Goal: Task Accomplishment & Management: Manage account settings

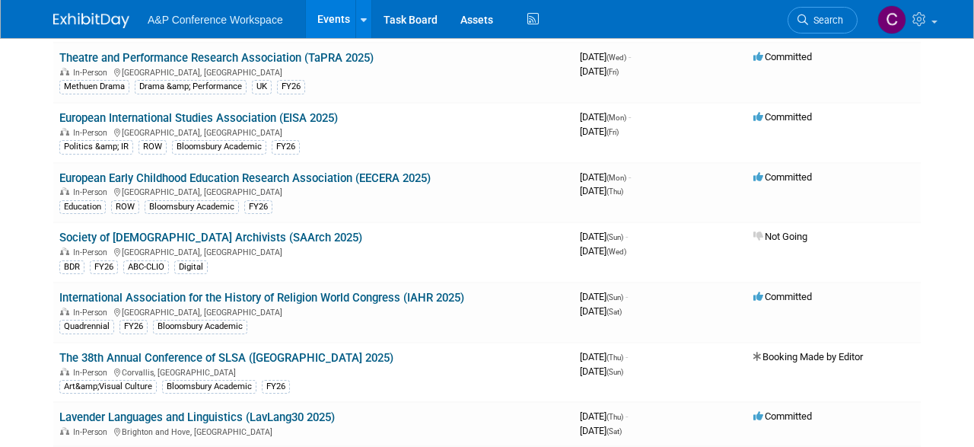
scroll to position [1740, 0]
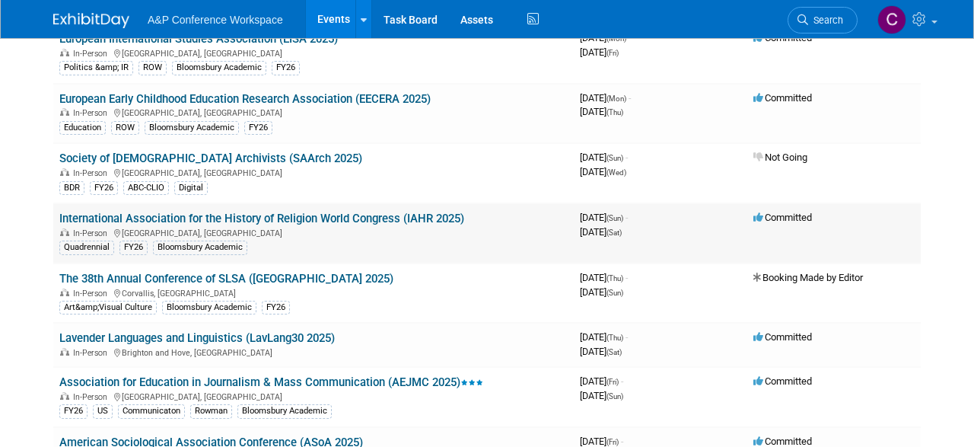
click at [396, 217] on link "International Association for the History of Religion World Congress (IAHR 2025)" at bounding box center [261, 218] width 405 height 14
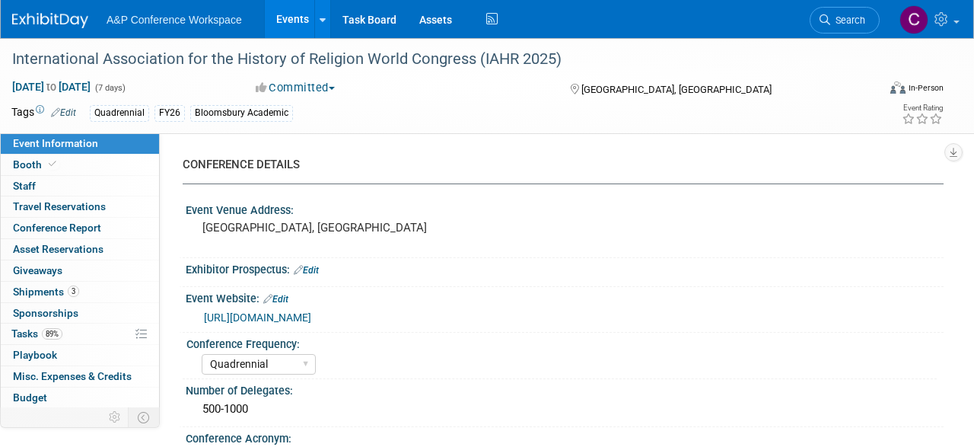
select select "Quadrennial"
select select "Level 2"
select select "In-Person Booth"
select select "Religious Studies"
select select "Bloomsbury Academic"
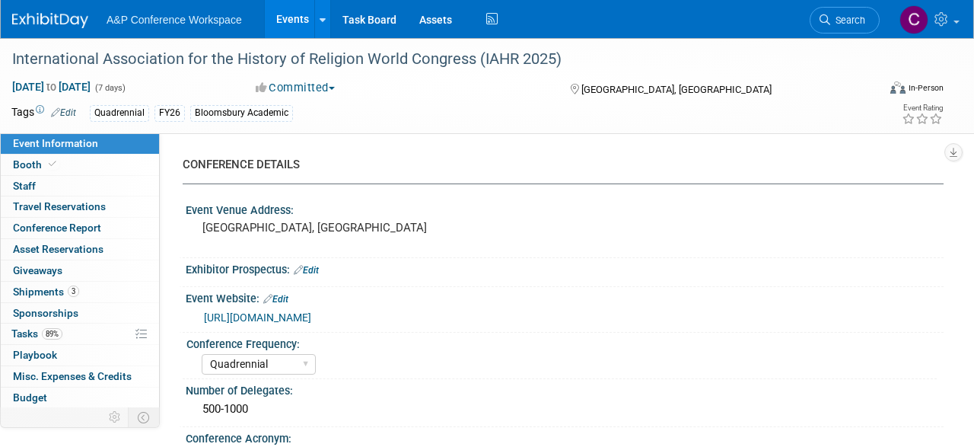
select select "[PERSON_NAME]"
select select "Networking/Commissioning"
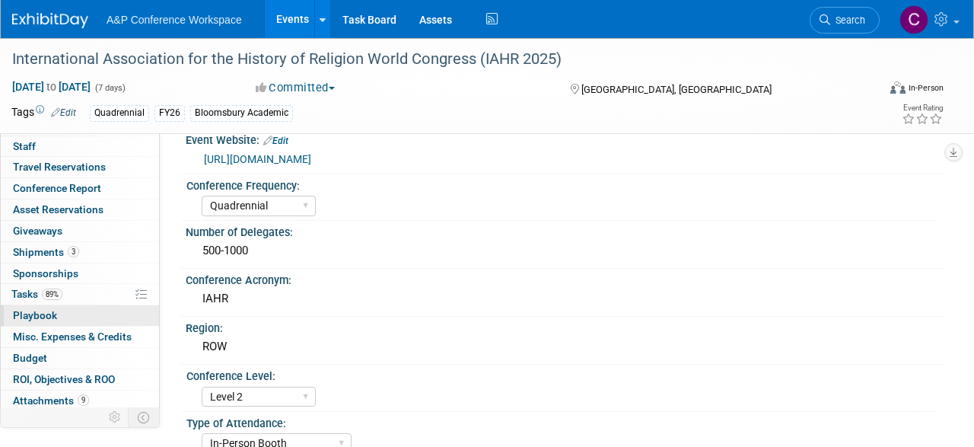
scroll to position [61, 0]
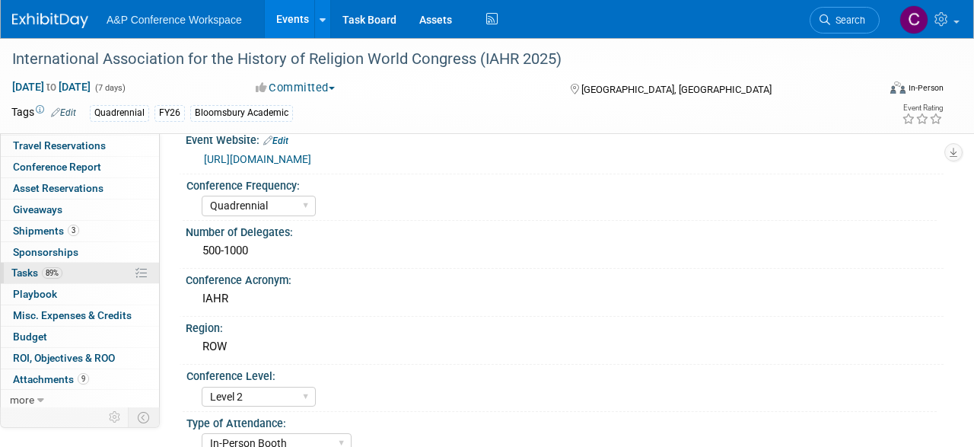
click at [99, 274] on link "89% Tasks 89%" at bounding box center [80, 272] width 158 height 21
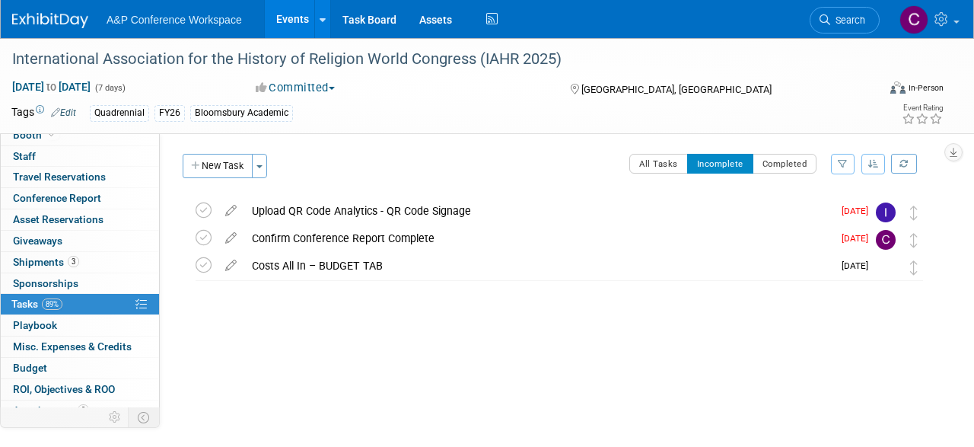
scroll to position [0, 0]
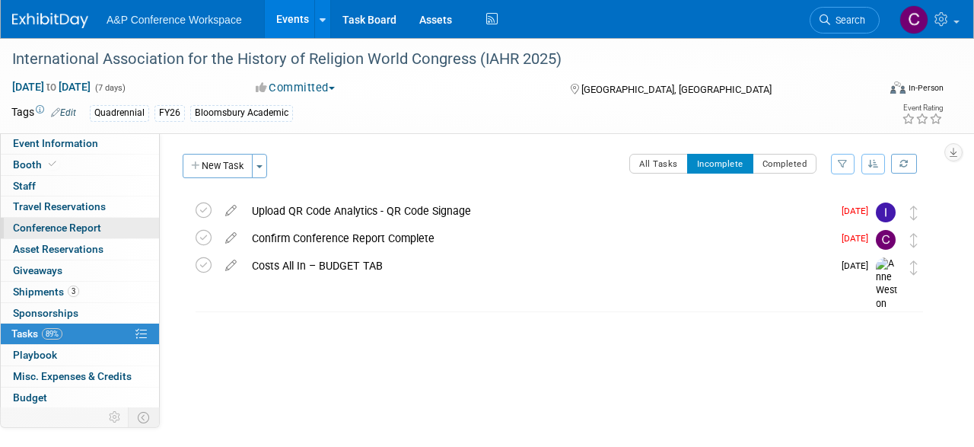
click at [64, 230] on span "Conference Report" at bounding box center [57, 227] width 88 height 12
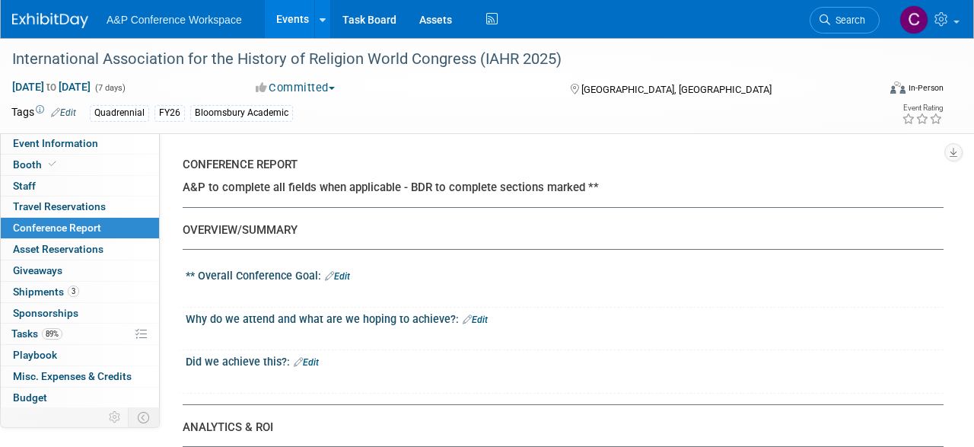
click at [346, 279] on link "Edit" at bounding box center [337, 276] width 25 height 11
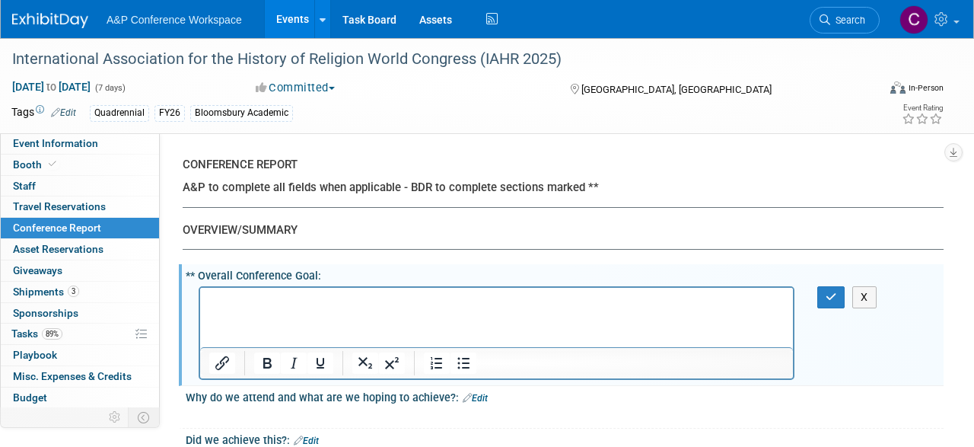
click at [259, 300] on p "Rich Text Area. Press ALT-0 for help." at bounding box center [496, 300] width 575 height 15
paste body "Rich Text Area. Press ALT-0 for help."
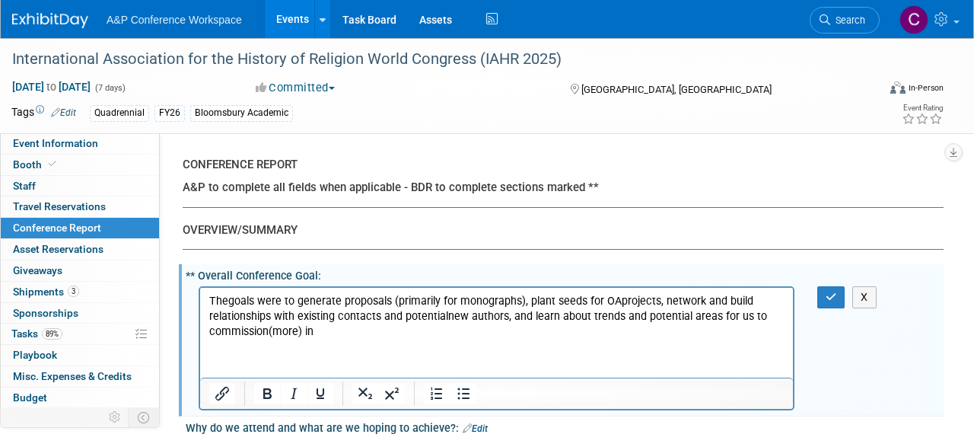
click at [230, 303] on p "Thegoals were to generate proposals (primarily for monographs), plant seeds for…" at bounding box center [496, 316] width 575 height 46
click at [367, 334] on p "The goals were to generate proposals (primarily for monographs), plant seeds fo…" at bounding box center [496, 316] width 575 height 46
click at [620, 298] on p "The goals were to generate proposals (primarily for monographs), plant seeds fo…" at bounding box center [496, 316] width 575 height 46
drag, startPoint x: 447, startPoint y: 316, endPoint x: 471, endPoint y: 319, distance: 24.6
click at [447, 316] on p "The goals were to generate proposals (primarily for monographs), plant seeds fo…" at bounding box center [496, 316] width 575 height 46
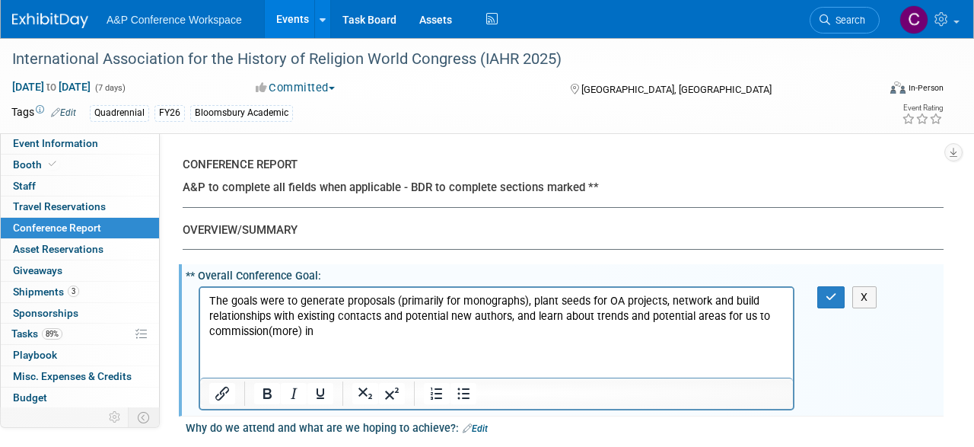
click at [324, 329] on p "The goals were to generate proposals (primarily for monographs), plant seeds fo…" at bounding box center [496, 316] width 575 height 46
drag, startPoint x: 269, startPoint y: 334, endPoint x: 306, endPoint y: 334, distance: 37.3
click at [270, 334] on p "The goals were to generate proposals (primarily for monographs), plant seeds fo…" at bounding box center [496, 316] width 575 height 46
click at [342, 329] on p "The goals were to generate proposals (primarily for monographs), plant seeds fo…" at bounding box center [496, 316] width 575 height 46
click at [833, 300] on icon "button" at bounding box center [830, 296] width 11 height 11
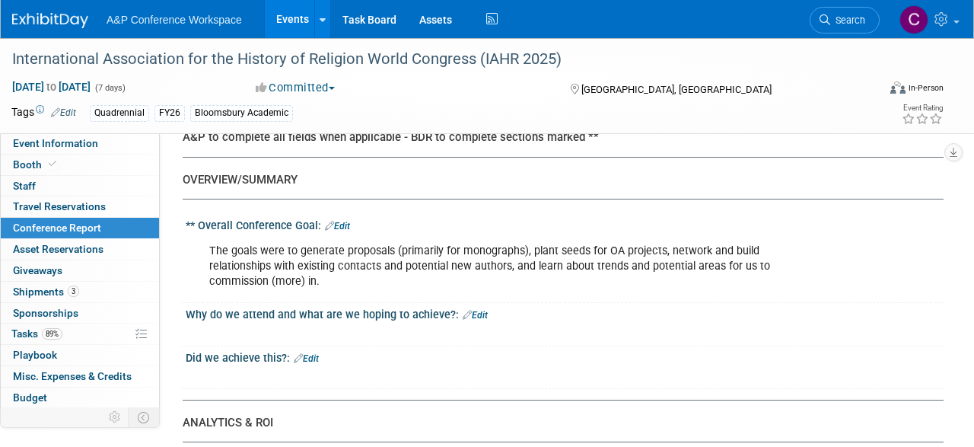
scroll to position [79, 0]
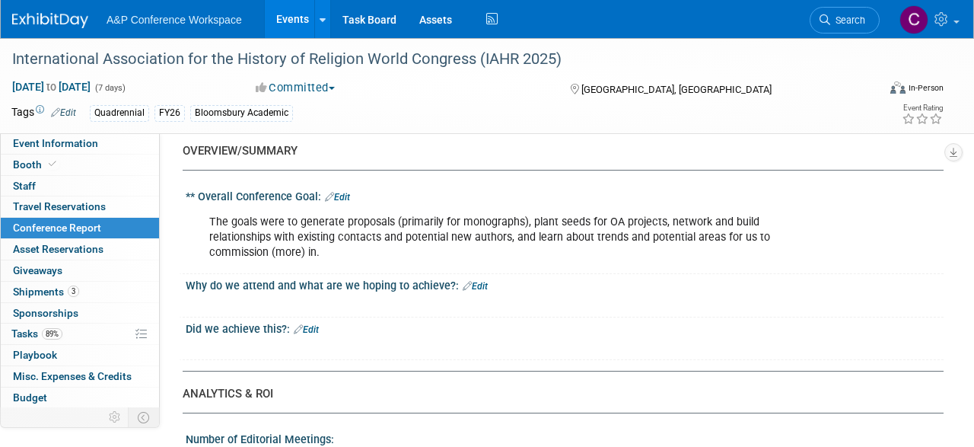
drag, startPoint x: 483, startPoint y: 288, endPoint x: 472, endPoint y: 294, distance: 12.6
click at [483, 288] on link "Edit" at bounding box center [475, 286] width 25 height 11
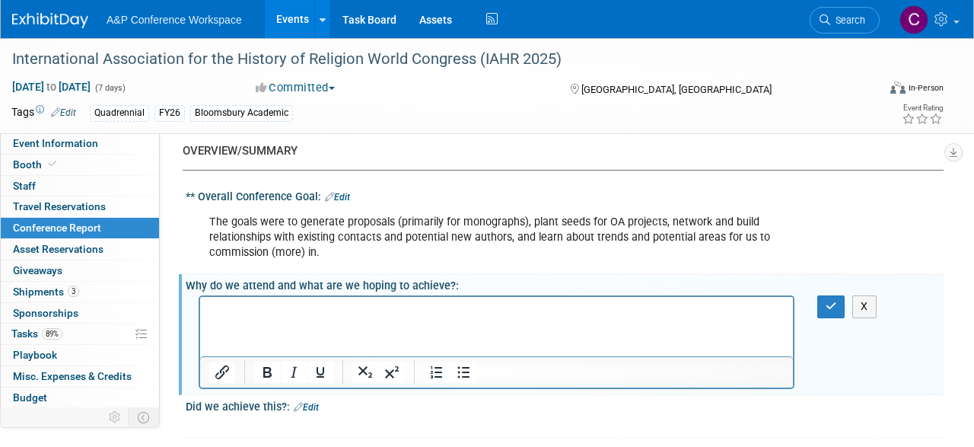
scroll to position [0, 0]
click at [337, 316] on p "Rich Text Area. Press ALT-0 for help." at bounding box center [496, 310] width 575 height 15
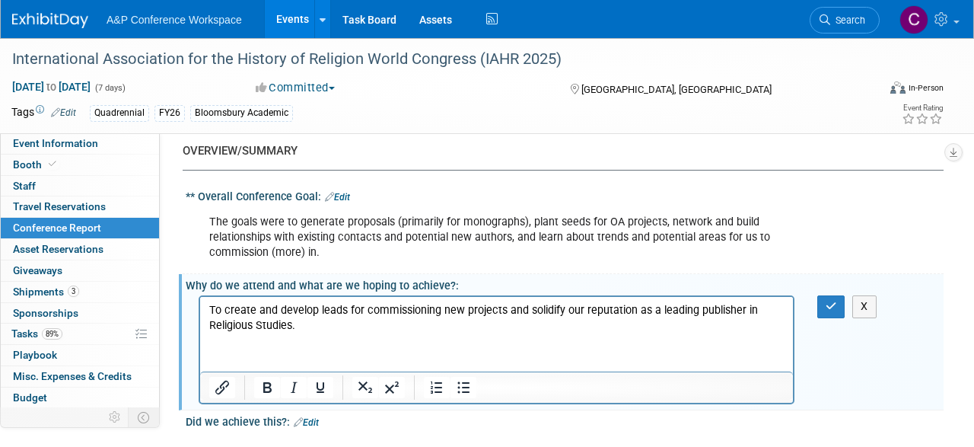
click at [209, 324] on p "To create and develop leads for commissioning new projects and solidify our rep…" at bounding box center [496, 318] width 575 height 30
click at [822, 300] on button "button" at bounding box center [831, 306] width 28 height 22
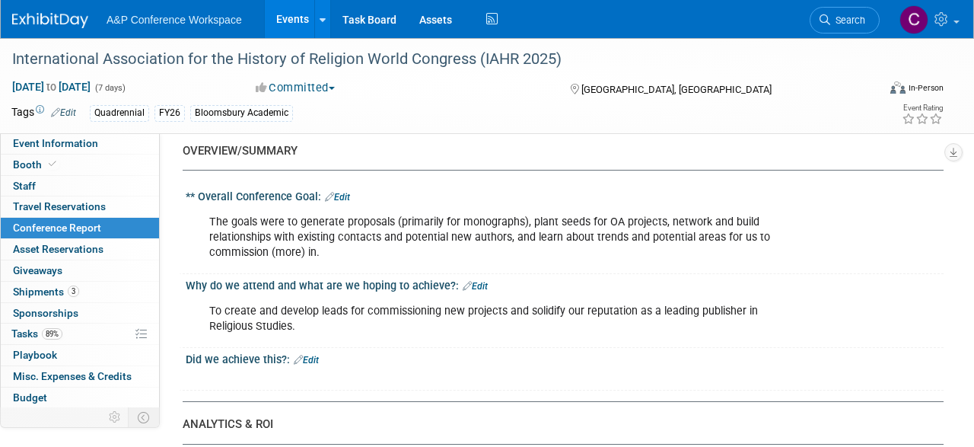
click at [317, 358] on link "Edit" at bounding box center [306, 359] width 25 height 11
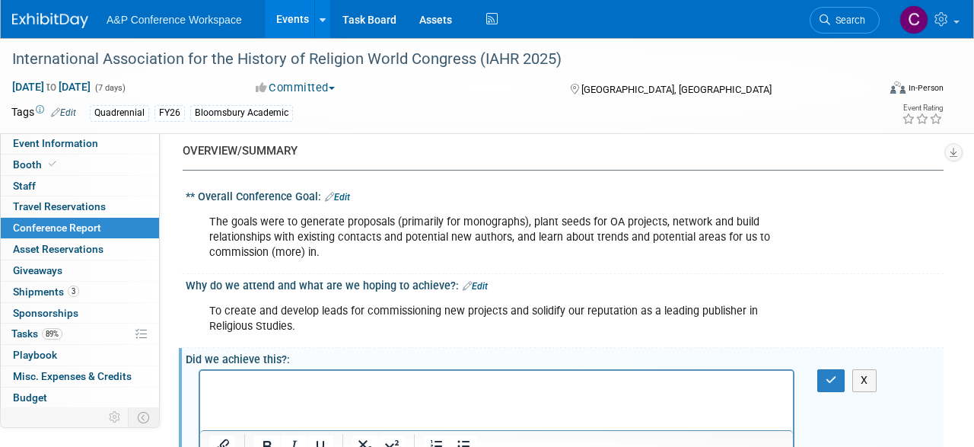
scroll to position [237, 0]
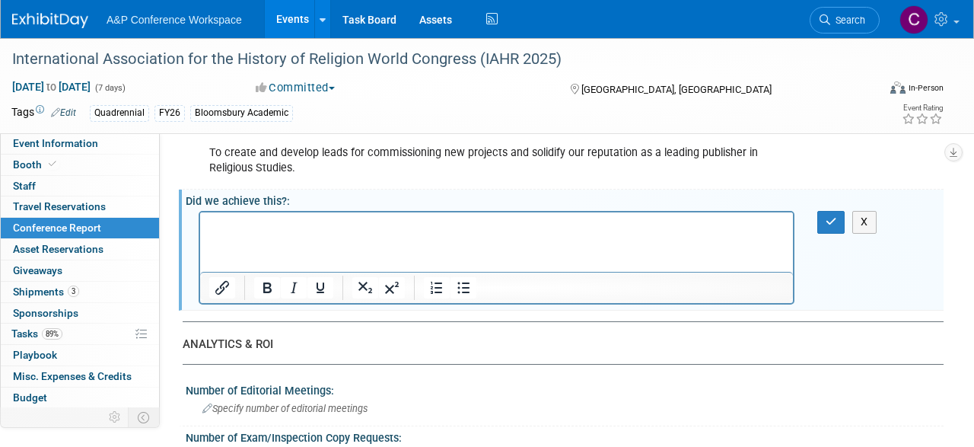
click at [244, 272] on div at bounding box center [496, 287] width 593 height 31
click at [249, 234] on html at bounding box center [496, 222] width 593 height 21
paste body "Rich Text Area. Press ALT-0 for help."
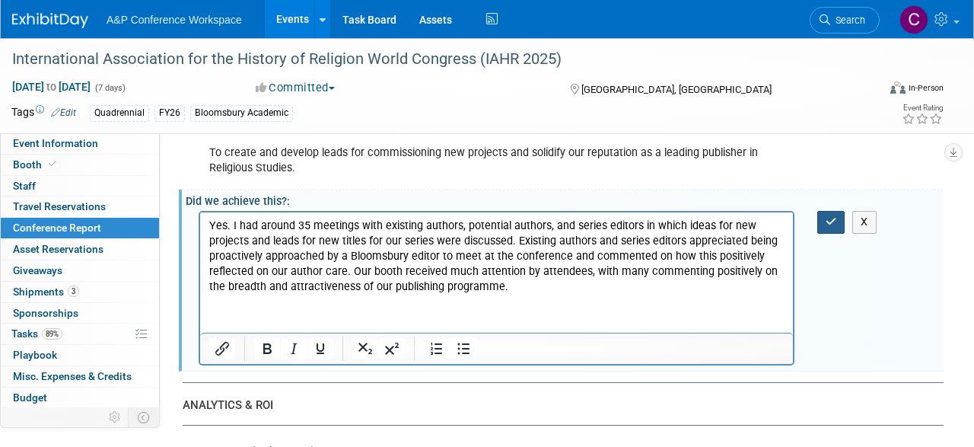
click at [831, 224] on icon "button" at bounding box center [830, 221] width 11 height 11
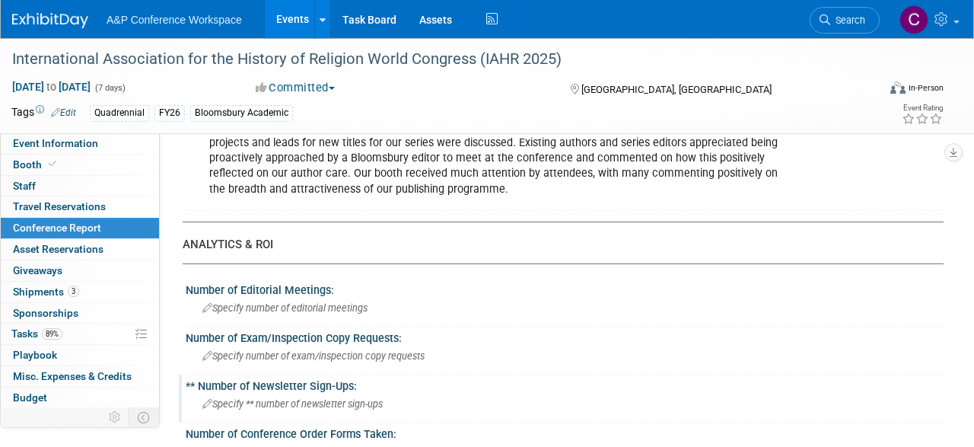
scroll to position [396, 0]
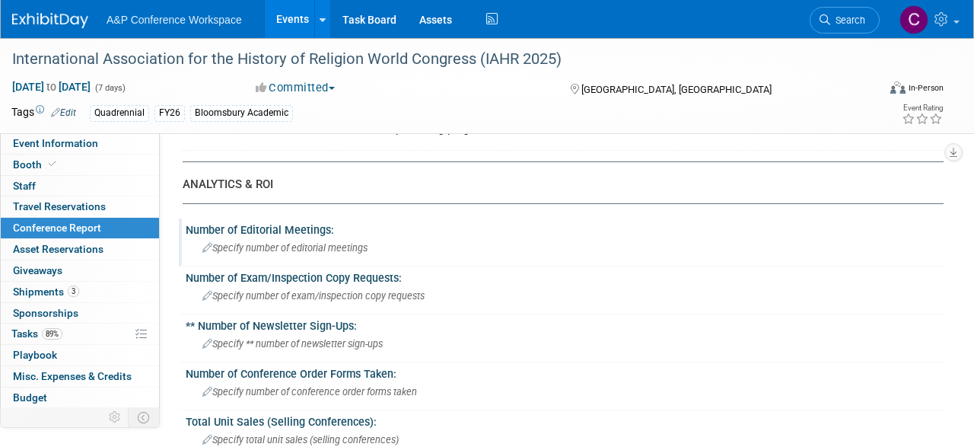
click at [279, 247] on span "Specify number of editorial meetings" at bounding box center [284, 247] width 165 height 11
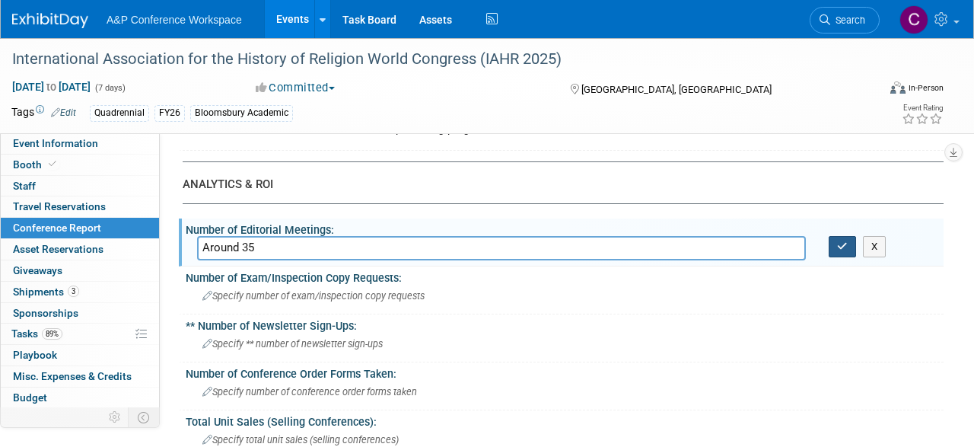
type input "Around 35"
click at [838, 249] on icon "button" at bounding box center [842, 246] width 11 height 10
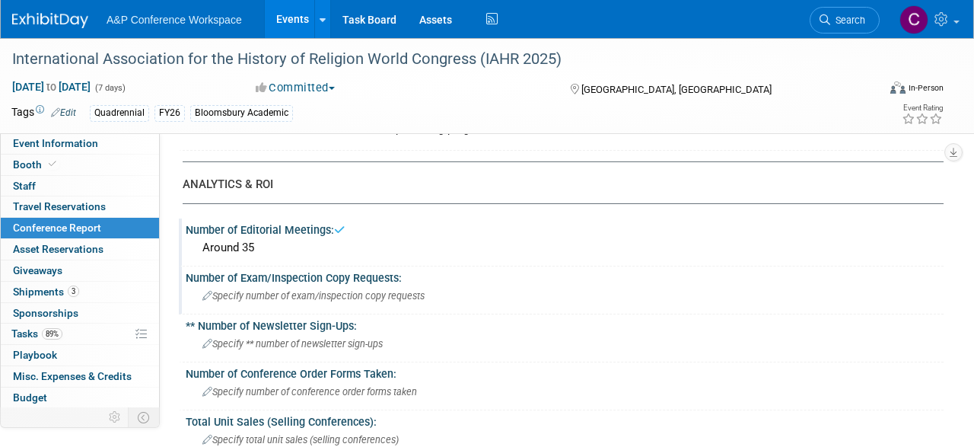
click at [381, 299] on span "Specify number of exam/inspection copy requests" at bounding box center [313, 295] width 222 height 11
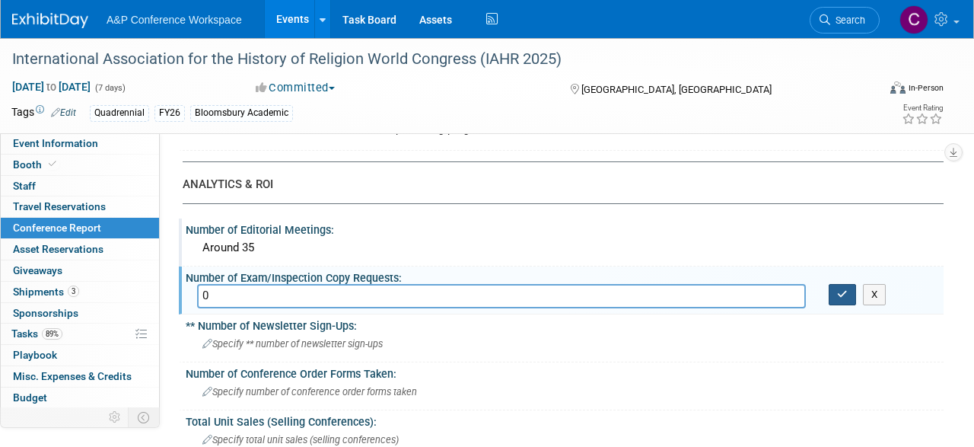
type input "0"
click at [832, 293] on button "button" at bounding box center [841, 294] width 27 height 21
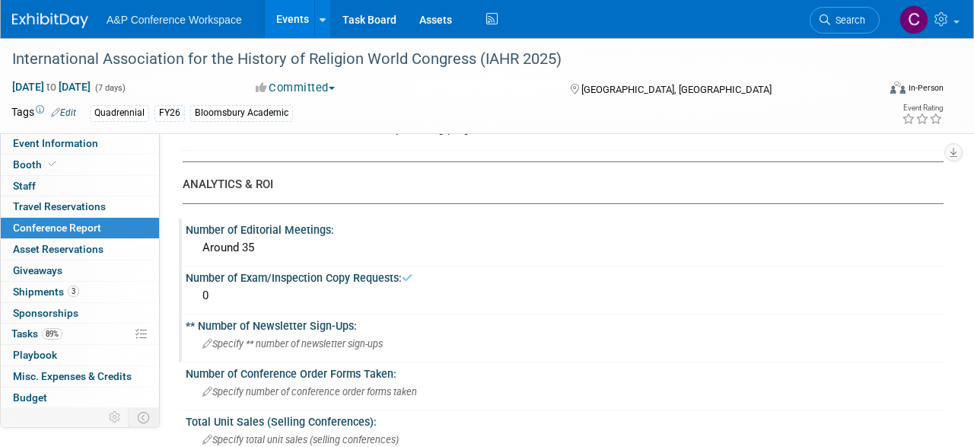
click at [291, 342] on span "Specify ** number of newsletter sign-ups" at bounding box center [292, 343] width 180 height 11
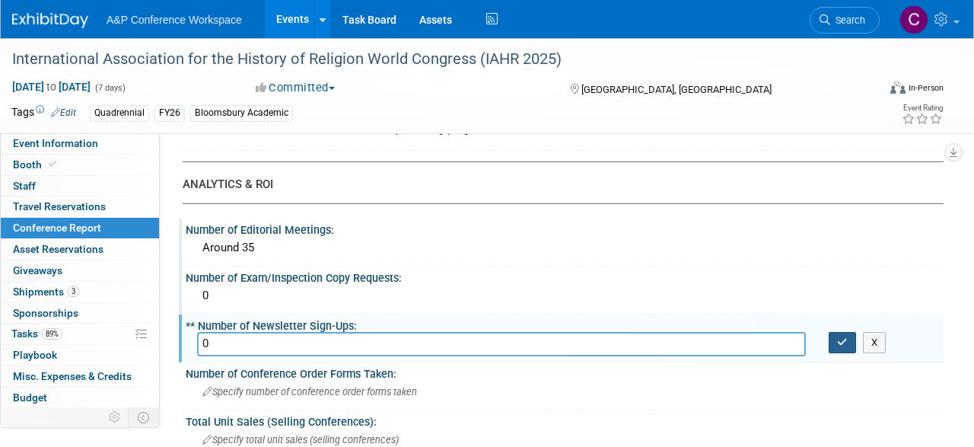
type input "0"
click at [834, 341] on button "button" at bounding box center [841, 342] width 27 height 21
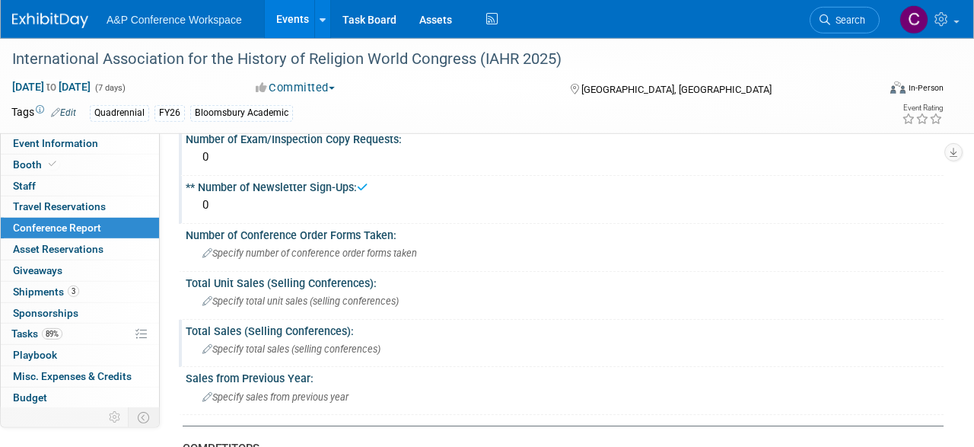
scroll to position [554, 0]
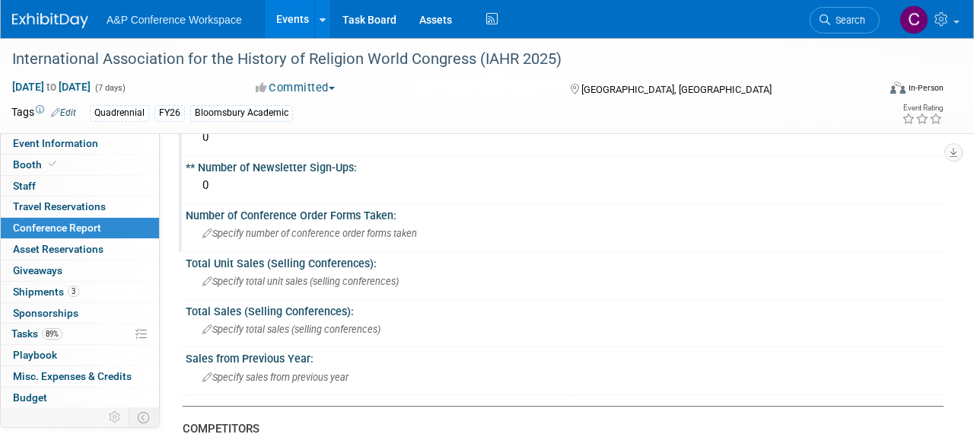
click at [358, 237] on span "Specify number of conference order forms taken" at bounding box center [309, 232] width 215 height 11
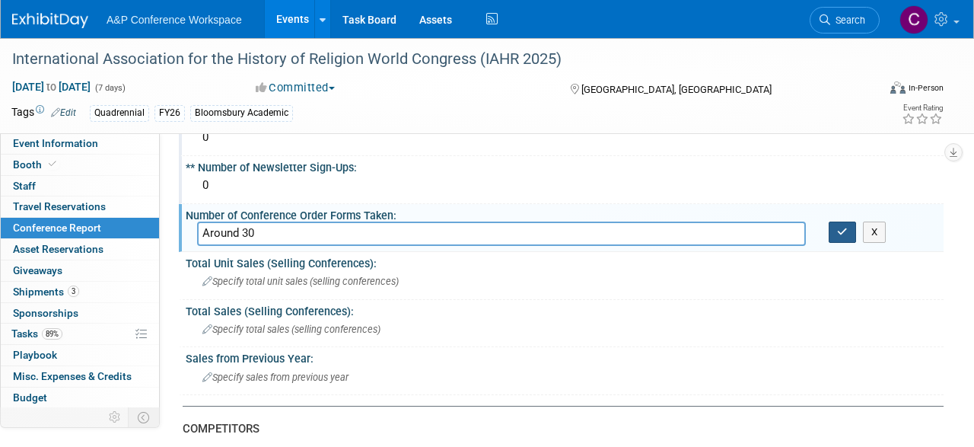
type input "Around 30"
click at [847, 233] on icon "button" at bounding box center [842, 232] width 11 height 10
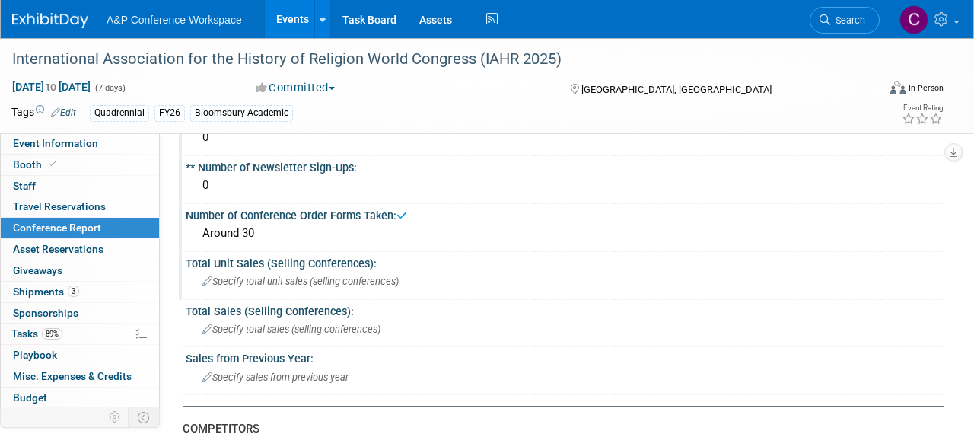
click at [347, 279] on span "Specify total unit sales (selling conferences)" at bounding box center [300, 280] width 196 height 11
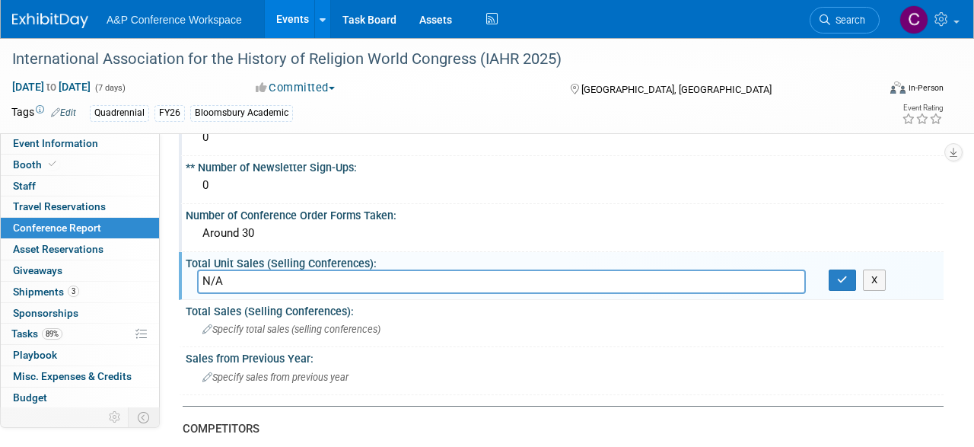
type input "N/A"
click at [847, 279] on icon "button" at bounding box center [842, 280] width 11 height 10
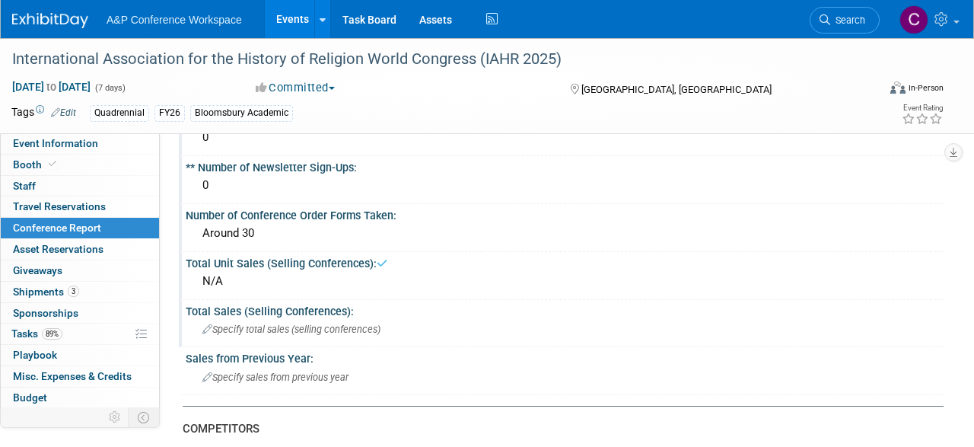
click at [253, 329] on span "Specify total sales (selling conferences)" at bounding box center [291, 328] width 178 height 11
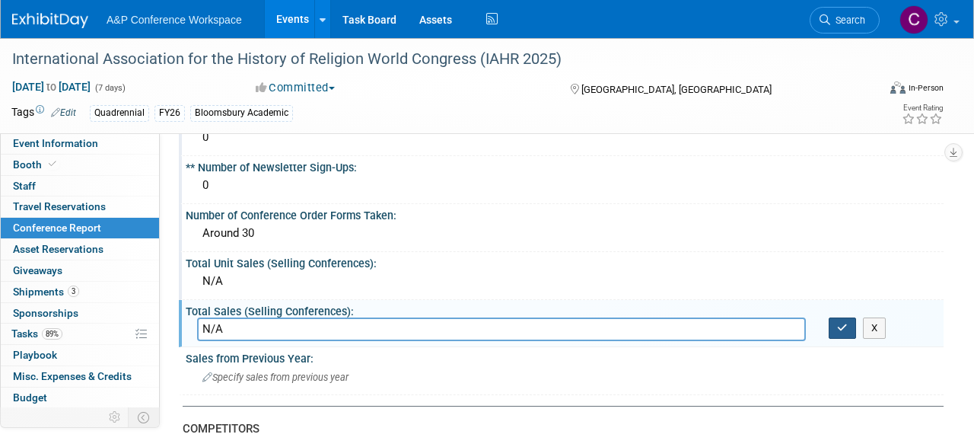
type input "N/A"
click at [848, 321] on button "button" at bounding box center [841, 327] width 27 height 21
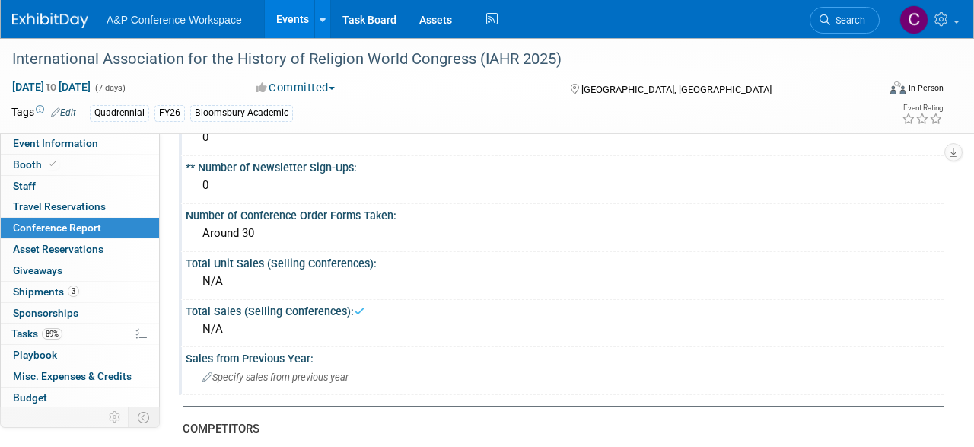
click at [311, 372] on span "Specify sales from previous year" at bounding box center [275, 376] width 146 height 11
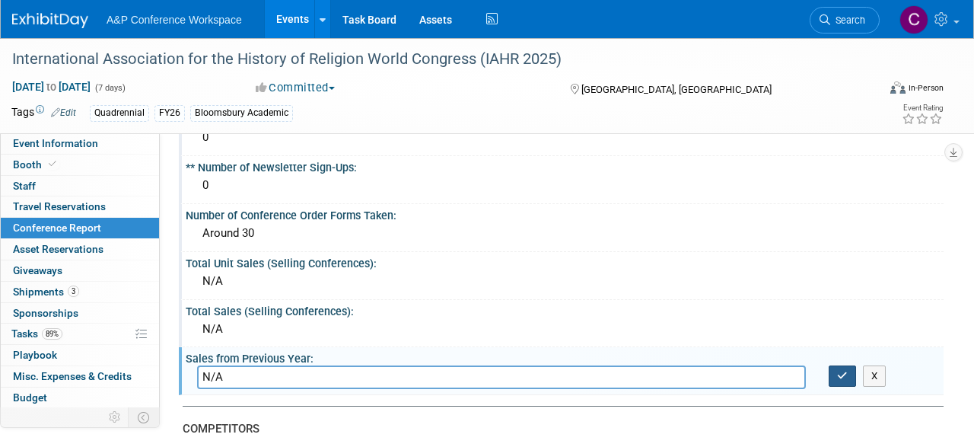
type input "N/A"
click at [837, 373] on icon "button" at bounding box center [842, 375] width 11 height 10
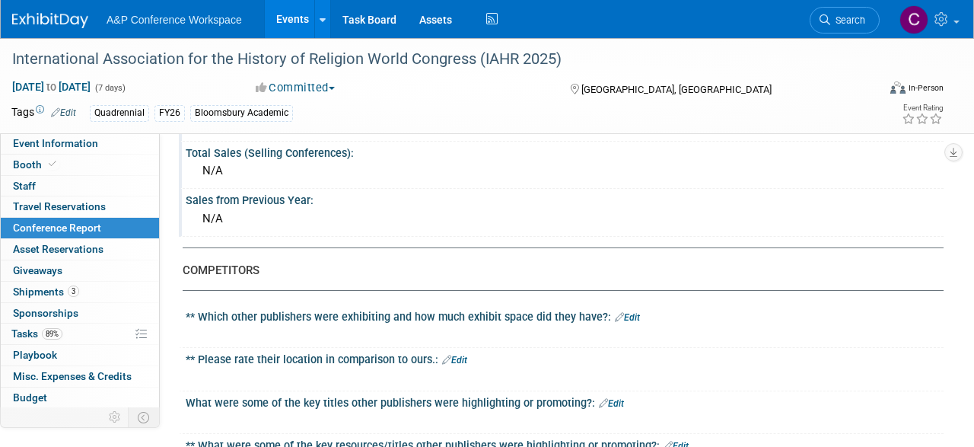
scroll to position [791, 0]
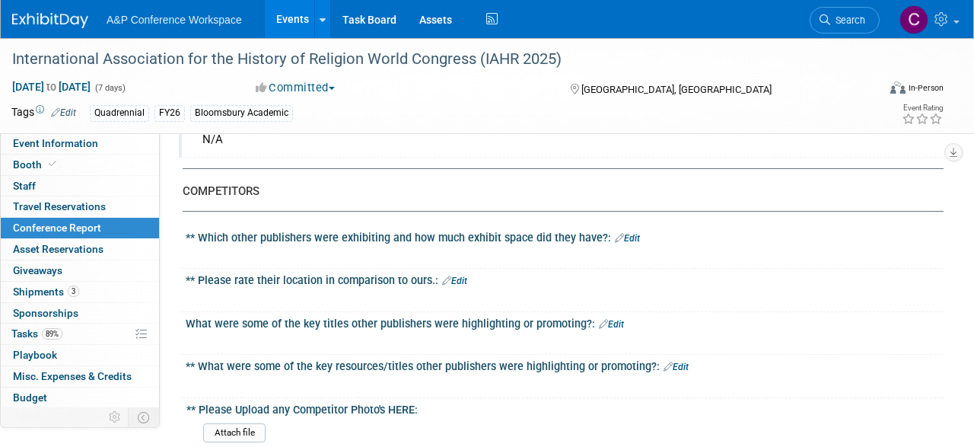
click at [631, 234] on link "Edit" at bounding box center [627, 238] width 25 height 11
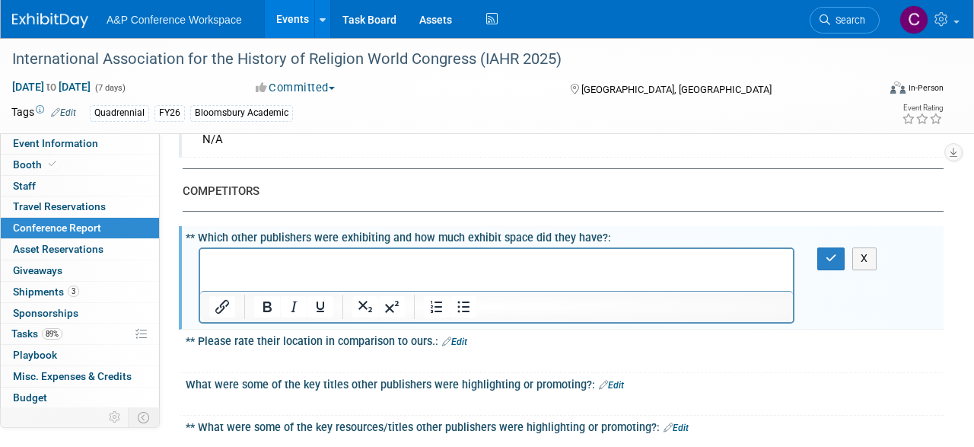
scroll to position [0, 0]
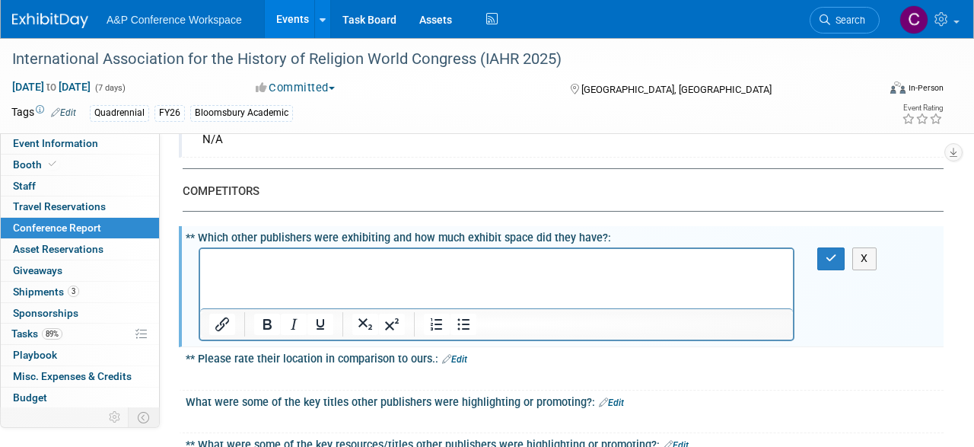
click at [392, 270] on html at bounding box center [496, 259] width 593 height 21
drag, startPoint x: 256, startPoint y: 259, endPoint x: 224, endPoint y: 265, distance: 32.5
click at [256, 259] on p "Rich Text Area. Press ALT-0 for help." at bounding box center [496, 262] width 575 height 15
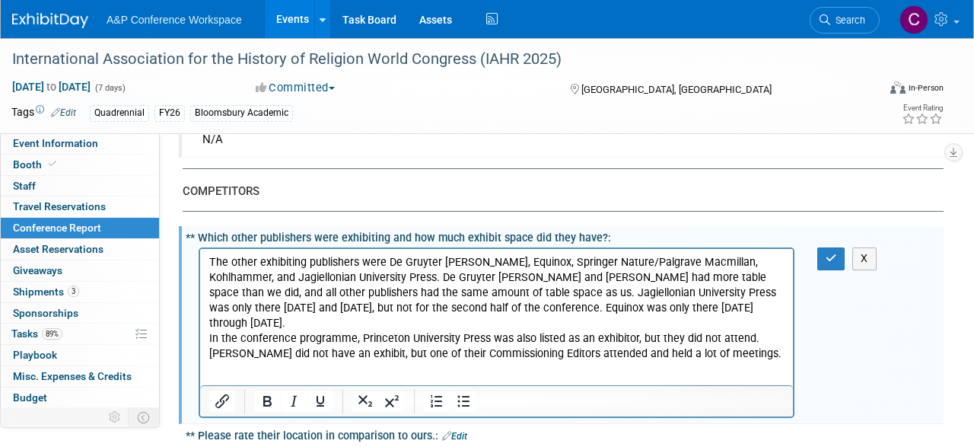
click at [699, 303] on p "The other exhibiting publishers were De Gruyter Brill, Equinox, Springer Nature…" at bounding box center [496, 308] width 575 height 107
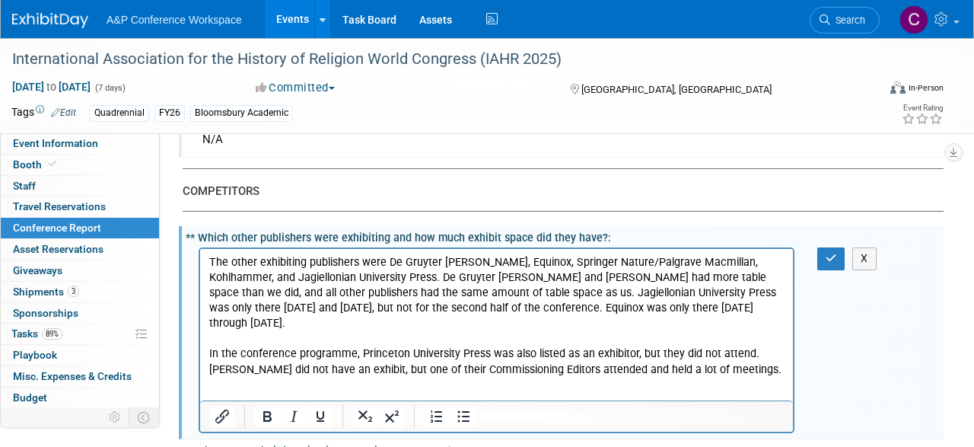
click at [523, 377] on html "The other exhibiting publishers were De Gruyter Brill, Equinox, Springer Nature…" at bounding box center [496, 313] width 593 height 129
click at [820, 261] on button "button" at bounding box center [831, 258] width 28 height 22
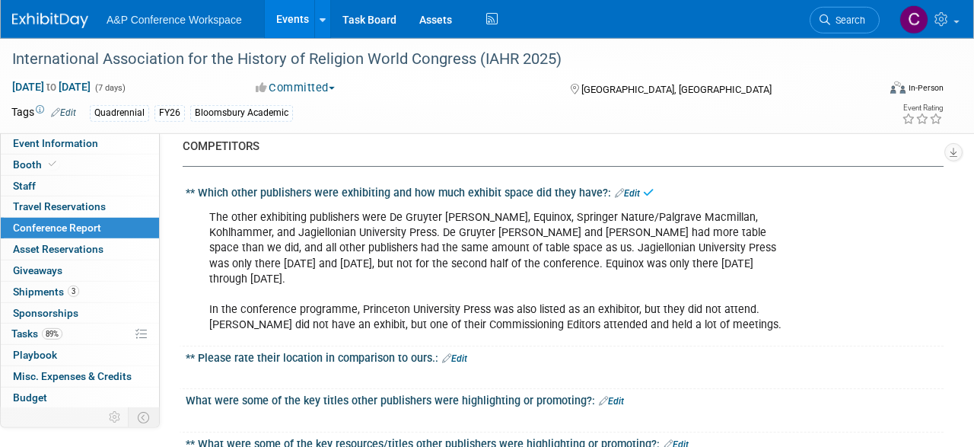
scroll to position [870, 0]
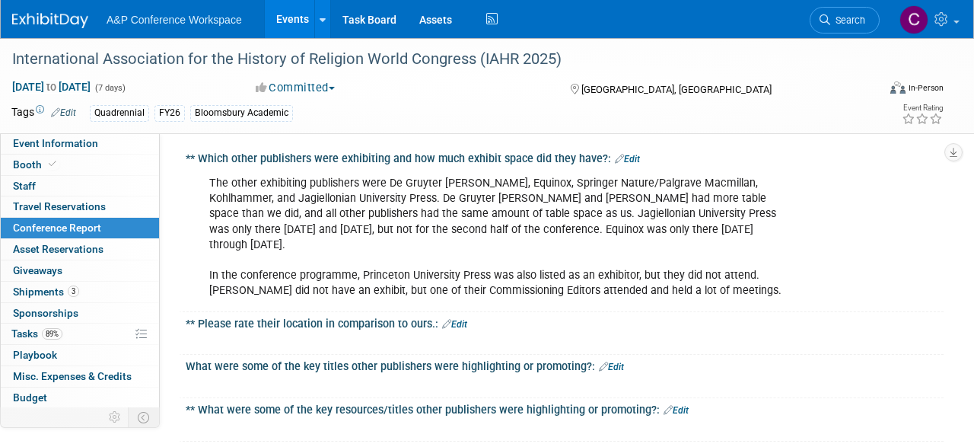
click at [463, 319] on link "Edit" at bounding box center [454, 324] width 25 height 11
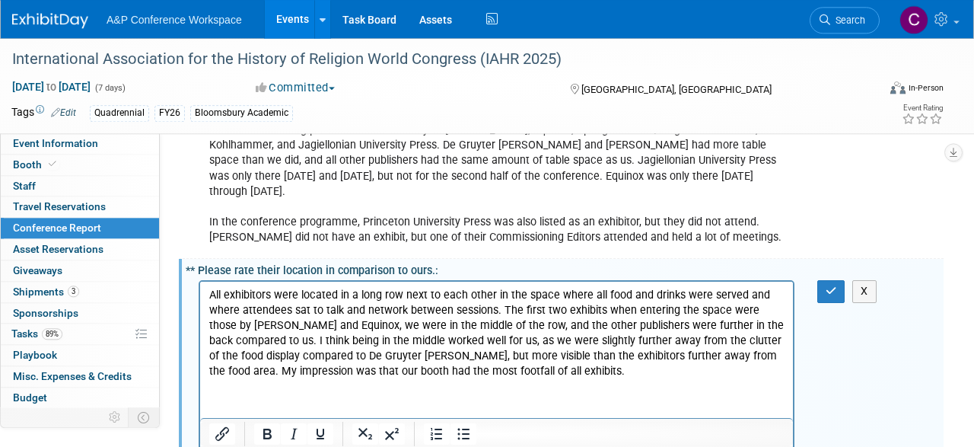
scroll to position [949, 0]
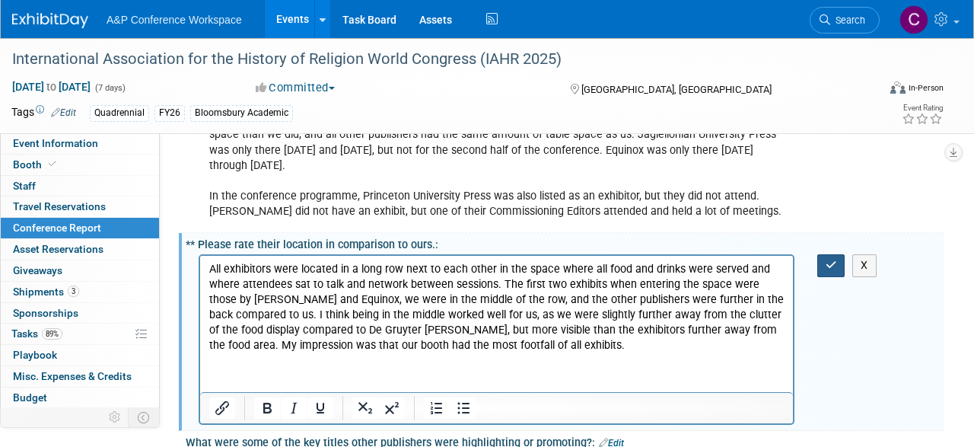
click at [830, 259] on icon "button" at bounding box center [830, 264] width 11 height 11
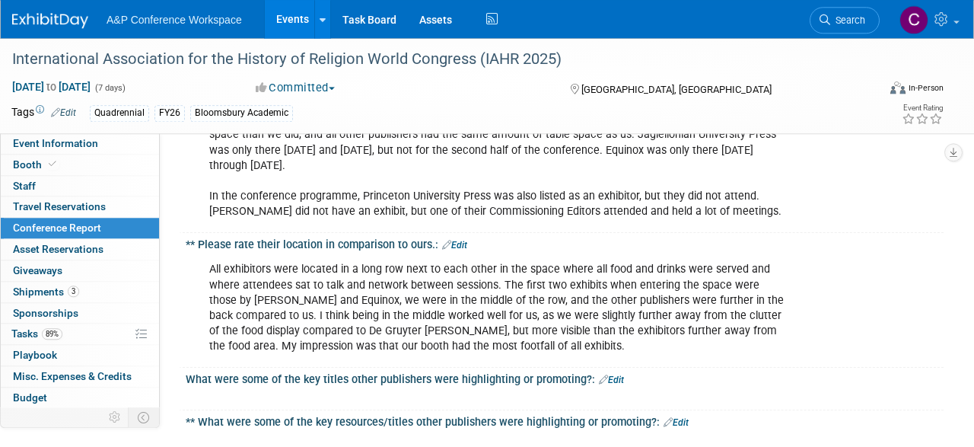
scroll to position [1028, 0]
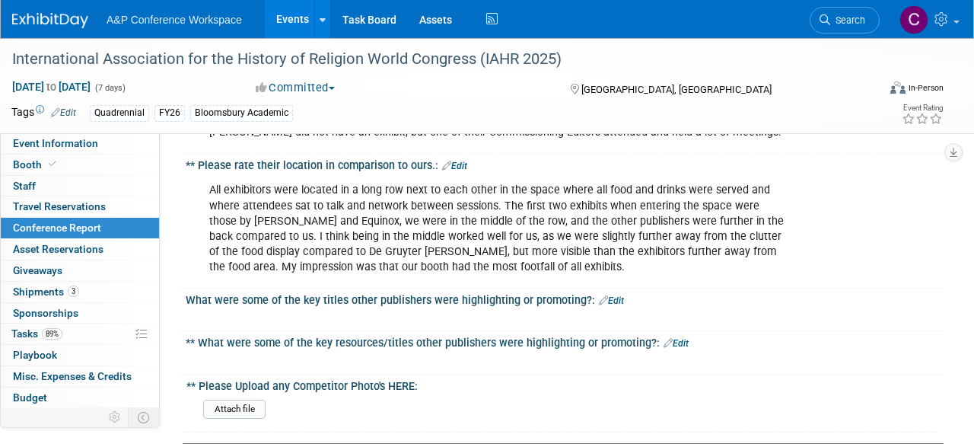
click at [681, 338] on link "Edit" at bounding box center [675, 343] width 25 height 11
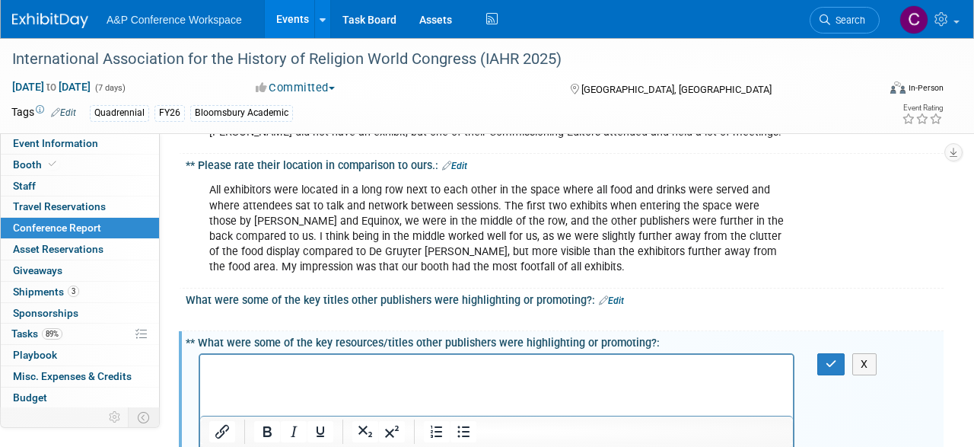
scroll to position [1077, 0]
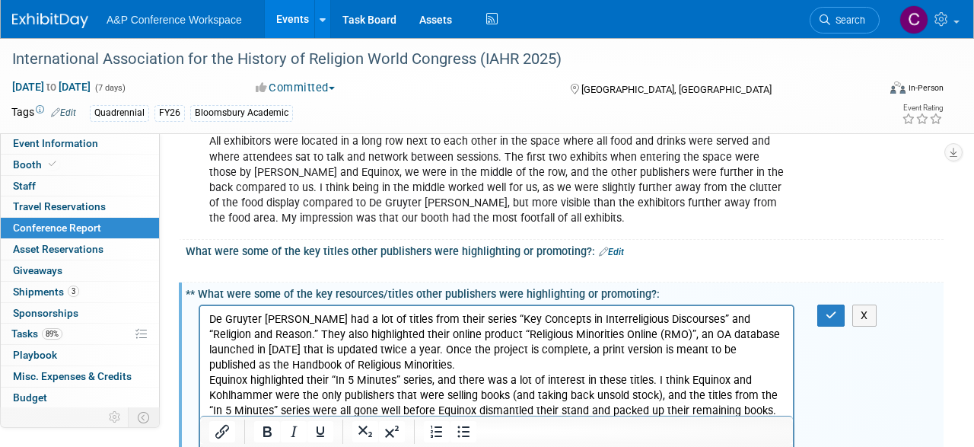
click at [386, 364] on p "De Gruyter Brill had a lot of titles from their series “Key Concepts in Interre…" at bounding box center [496, 380] width 575 height 138
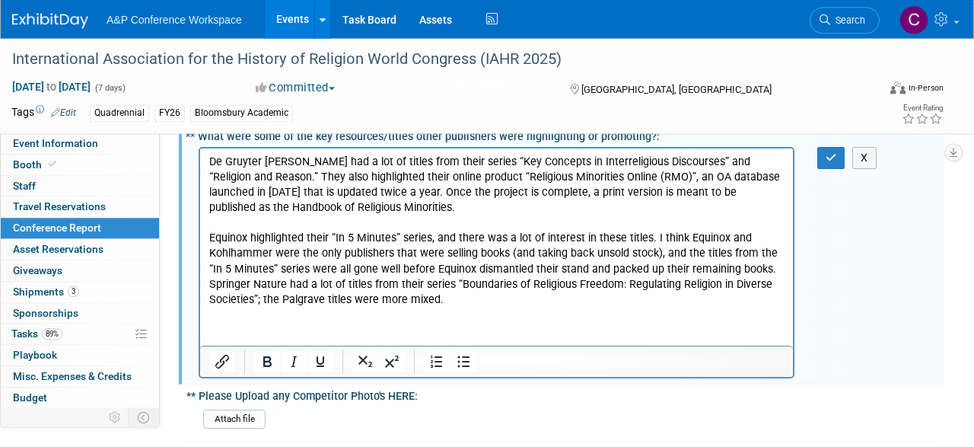
scroll to position [1235, 0]
drag, startPoint x: 211, startPoint y: 281, endPoint x: 284, endPoint y: 283, distance: 72.3
click at [212, 281] on p "Equinox highlighted their “In 5 Minutes” series, and there was a lot of interes…" at bounding box center [496, 259] width 575 height 91
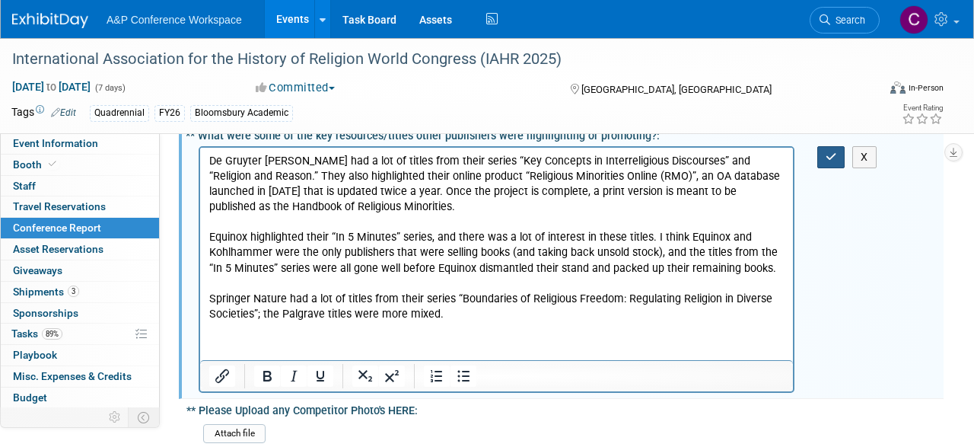
click at [824, 146] on button "button" at bounding box center [831, 157] width 28 height 22
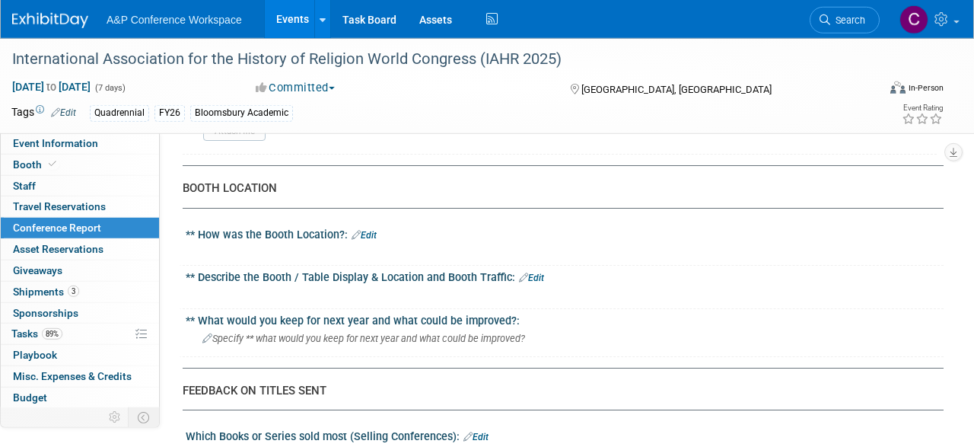
scroll to position [1473, 0]
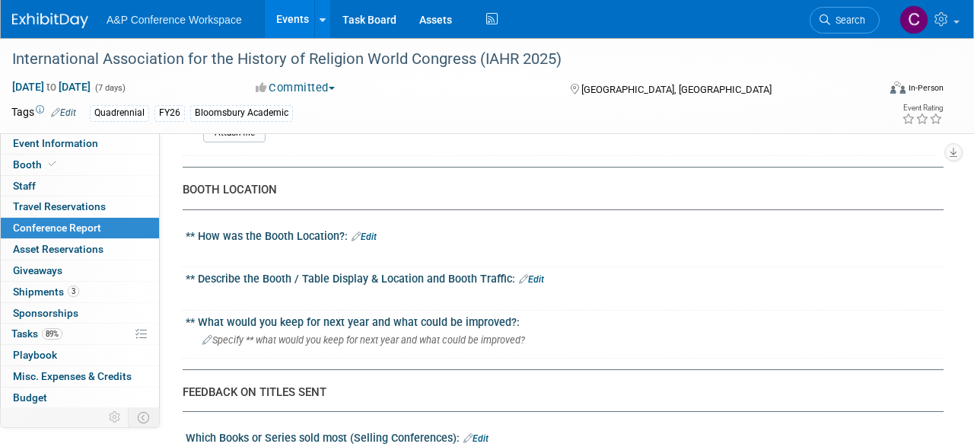
click at [536, 274] on link "Edit" at bounding box center [531, 279] width 25 height 11
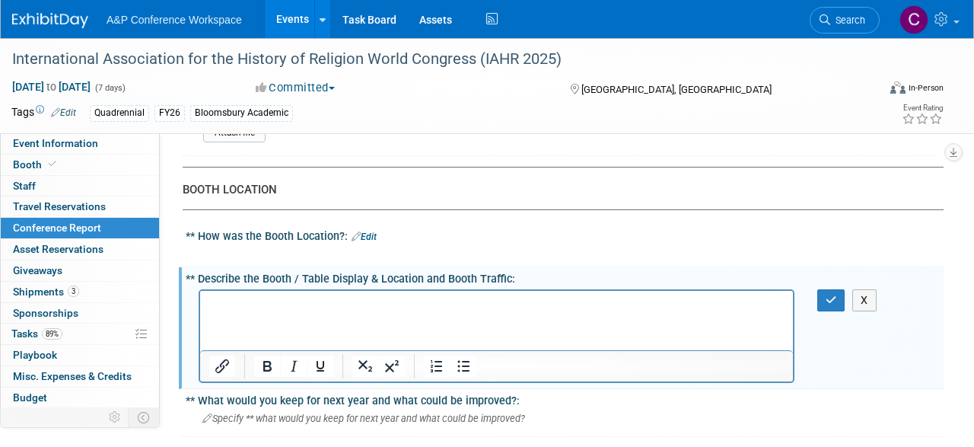
scroll to position [0, 0]
click at [236, 306] on p "Rich Text Area. Press ALT-0 for help." at bounding box center [496, 303] width 575 height 15
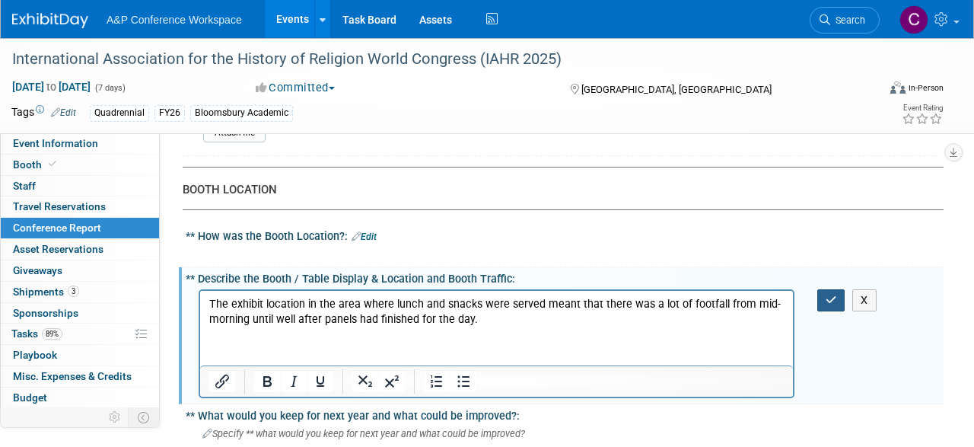
click at [820, 289] on button "button" at bounding box center [831, 300] width 28 height 22
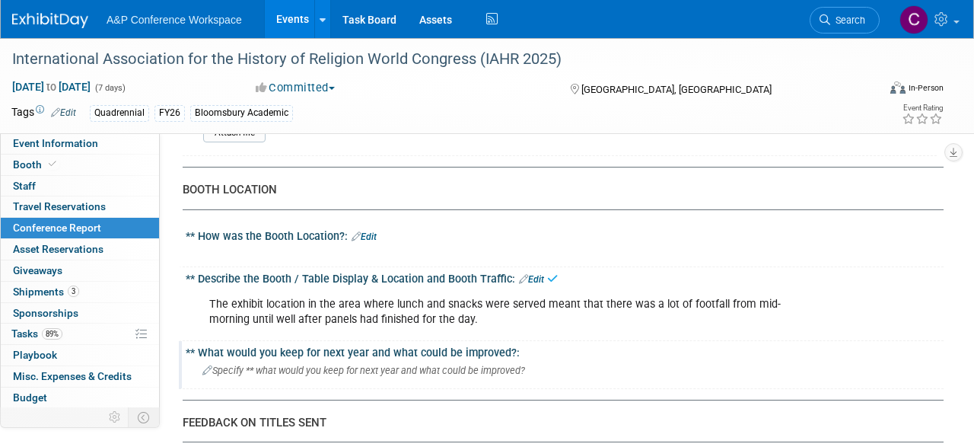
click at [260, 364] on span "Specify ** what would you keep for next year and what could be improved?" at bounding box center [363, 369] width 323 height 11
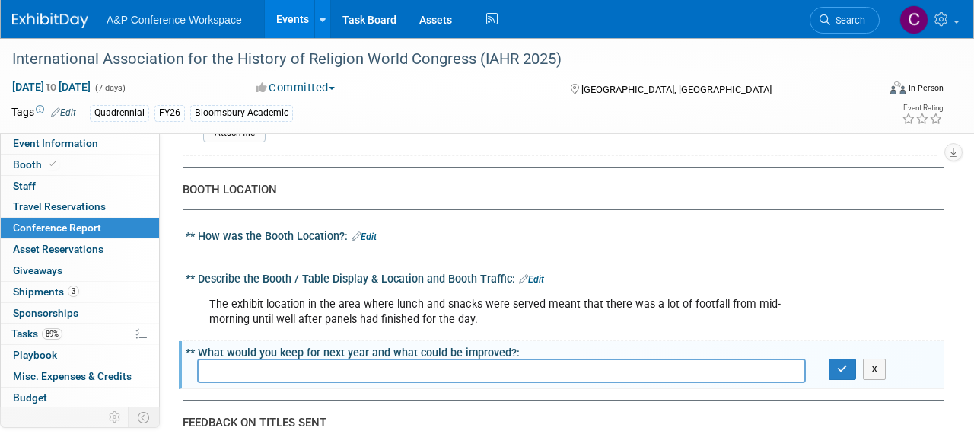
paste input "I think we possibly had too many books and flyers/posters for the size of the s…"
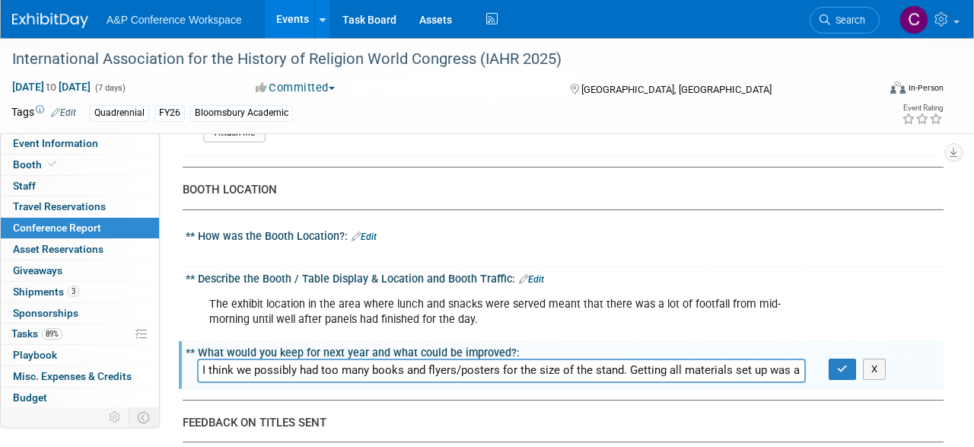
scroll to position [0, 844]
type input "I think we possibly had too many books and flyers/posters for the size of the s…"
click at [844, 364] on icon "button" at bounding box center [842, 369] width 11 height 10
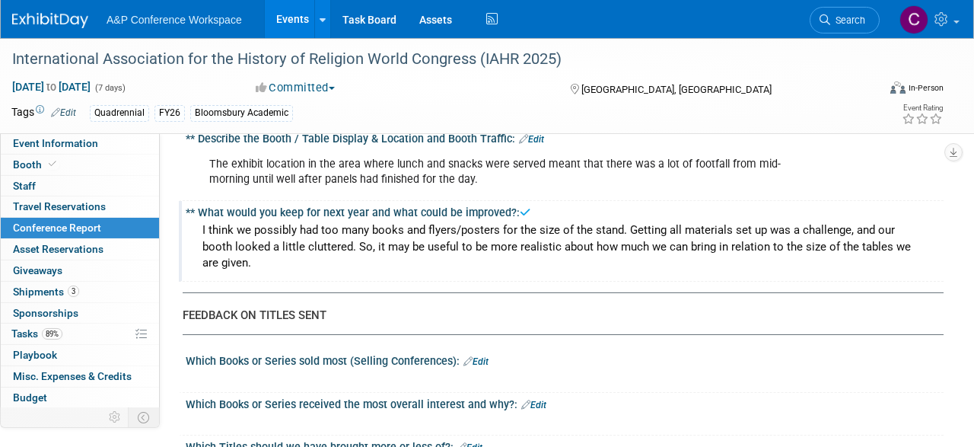
scroll to position [1631, 0]
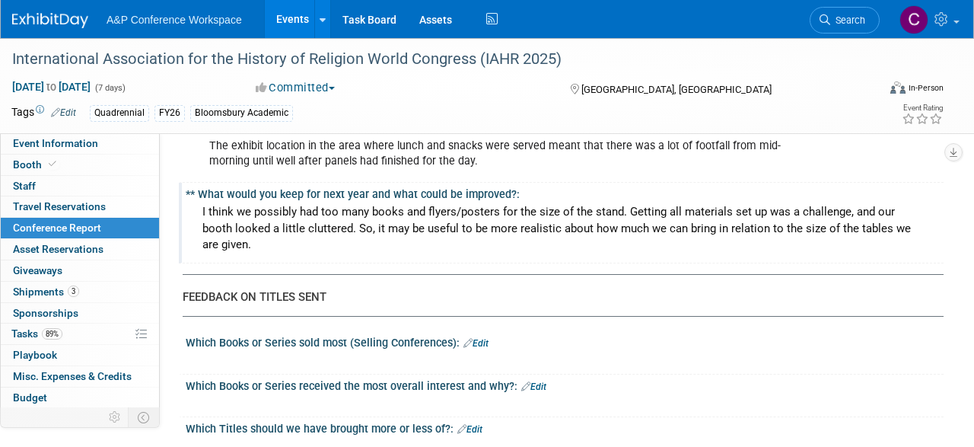
click at [485, 338] on link "Edit" at bounding box center [475, 343] width 25 height 11
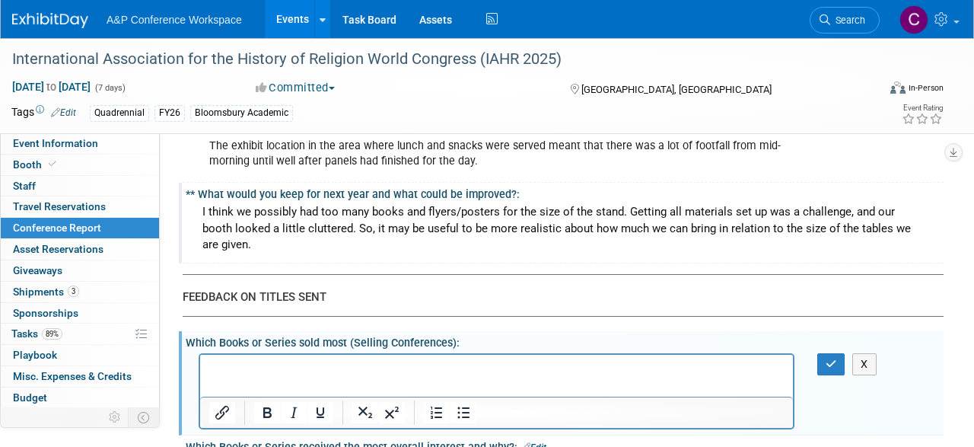
scroll to position [0, 0]
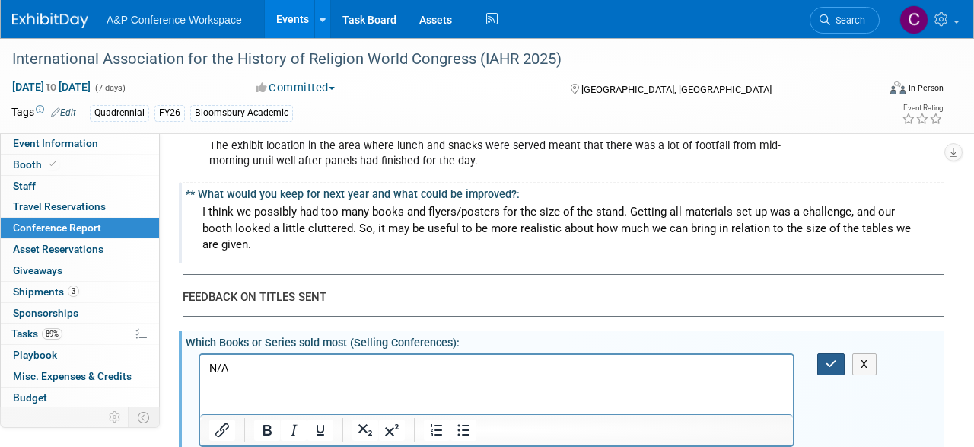
click at [841, 353] on button "button" at bounding box center [831, 364] width 28 height 22
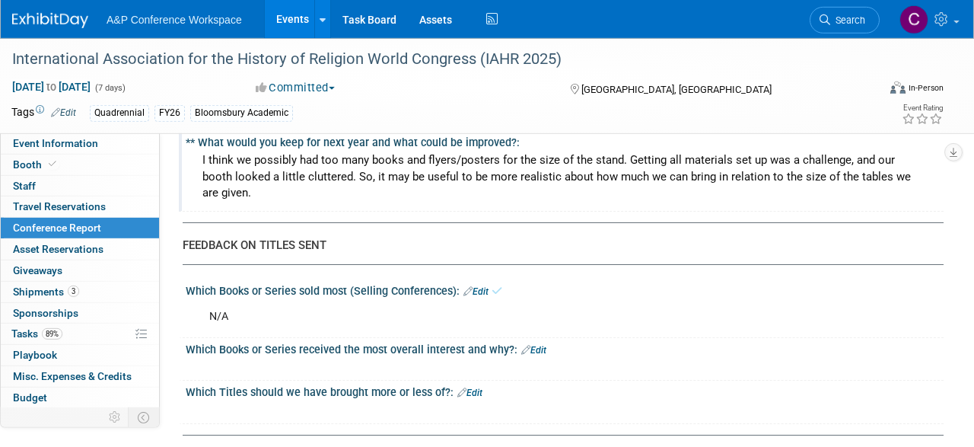
scroll to position [1710, 0]
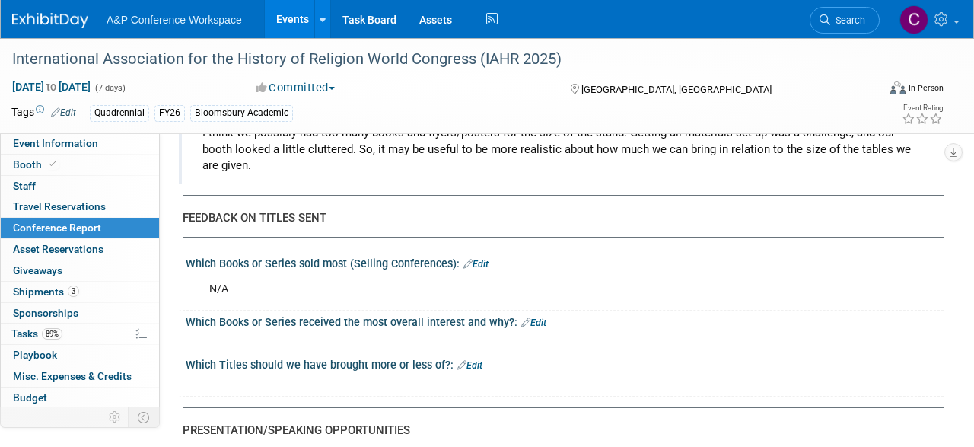
click at [541, 317] on link "Edit" at bounding box center [533, 322] width 25 height 11
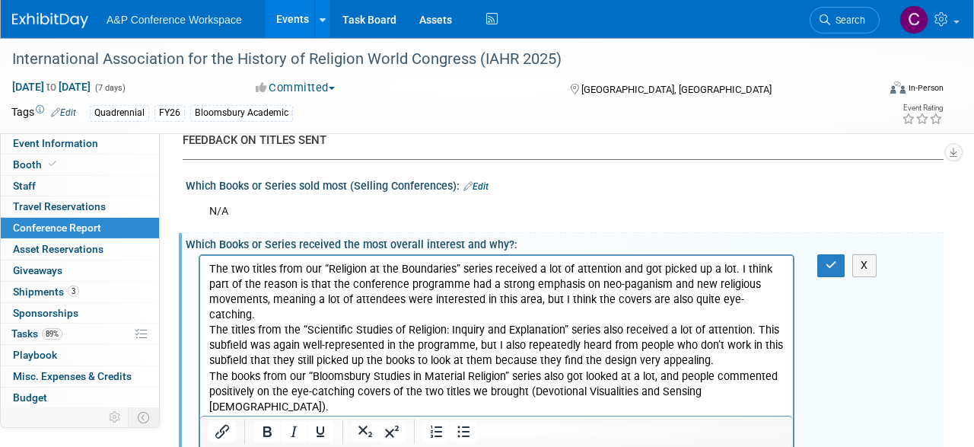
scroll to position [1814, 0]
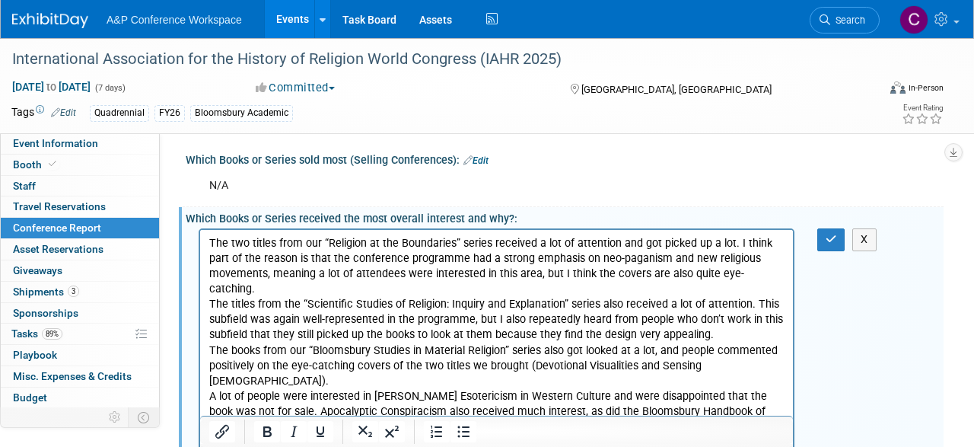
click at [777, 273] on p "The two titles from our “Religion at the Boundaries” series received a lot of a…" at bounding box center [496, 343] width 575 height 214
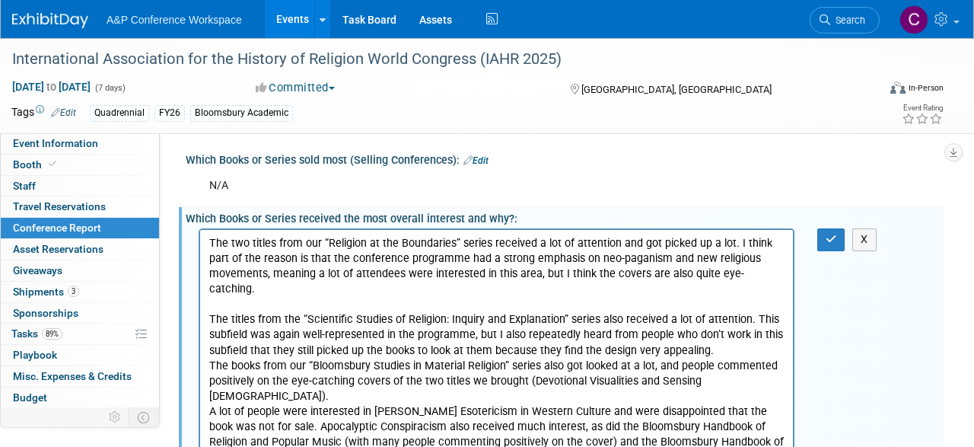
scroll to position [1893, 0]
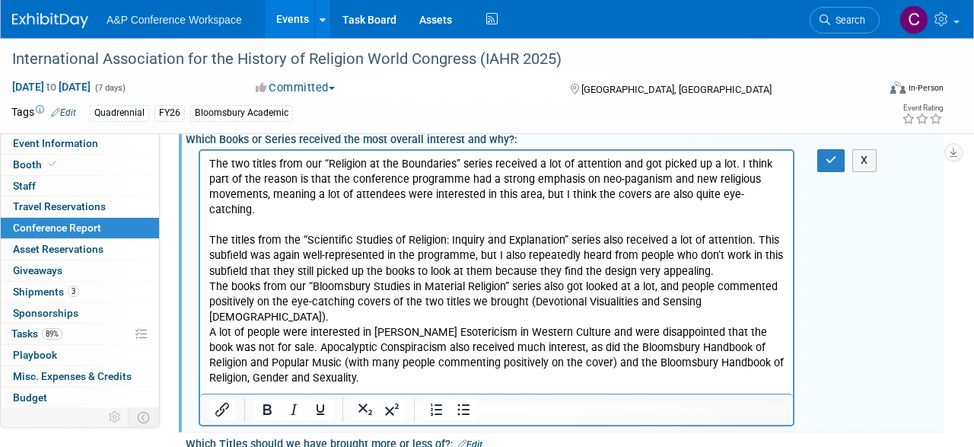
click at [717, 256] on p "The titles from the “Scientific Studies of Religion: Inquiry and Explanation” s…" at bounding box center [496, 302] width 575 height 168
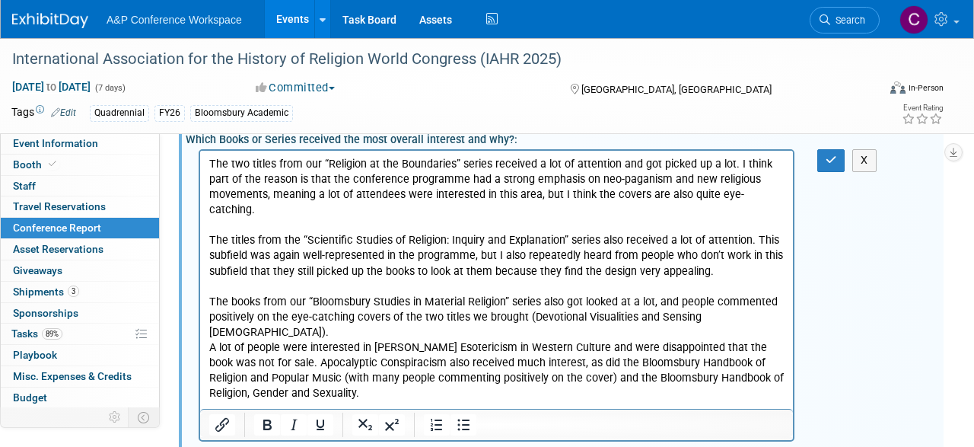
click at [739, 299] on p "The books from our “Bloomsbury Studies in Material Religion” series also got lo…" at bounding box center [496, 340] width 575 height 122
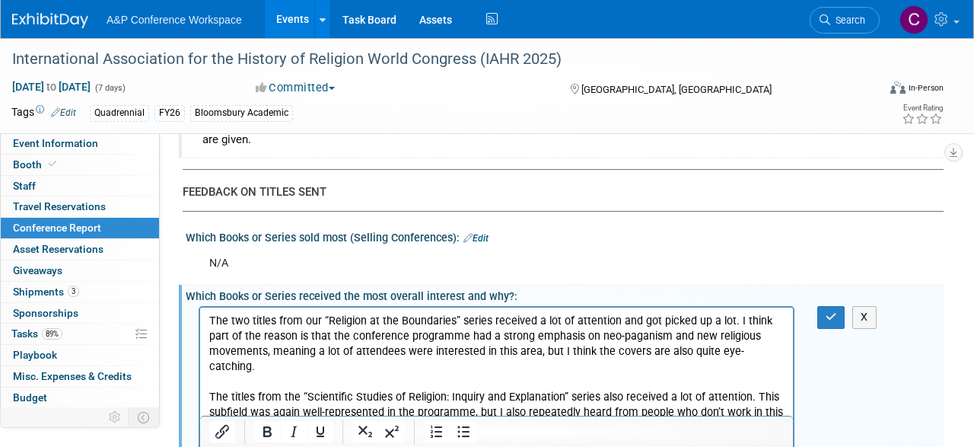
scroll to position [1734, 0]
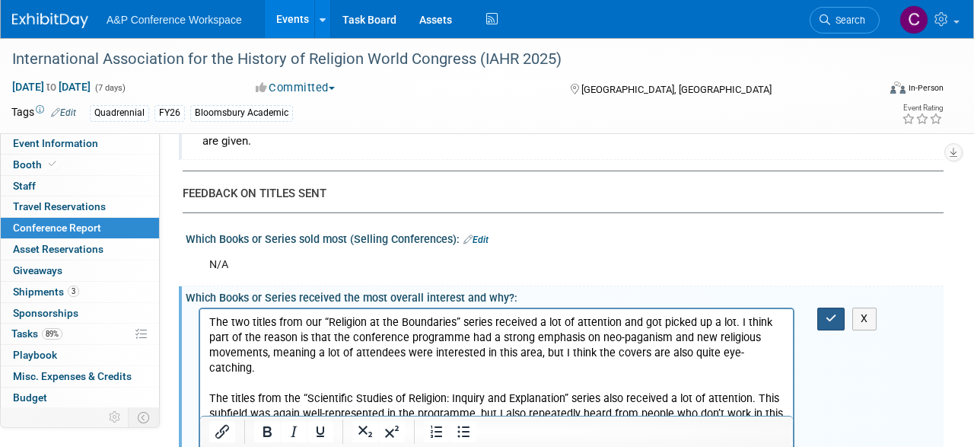
click at [831, 307] on button "button" at bounding box center [831, 318] width 28 height 22
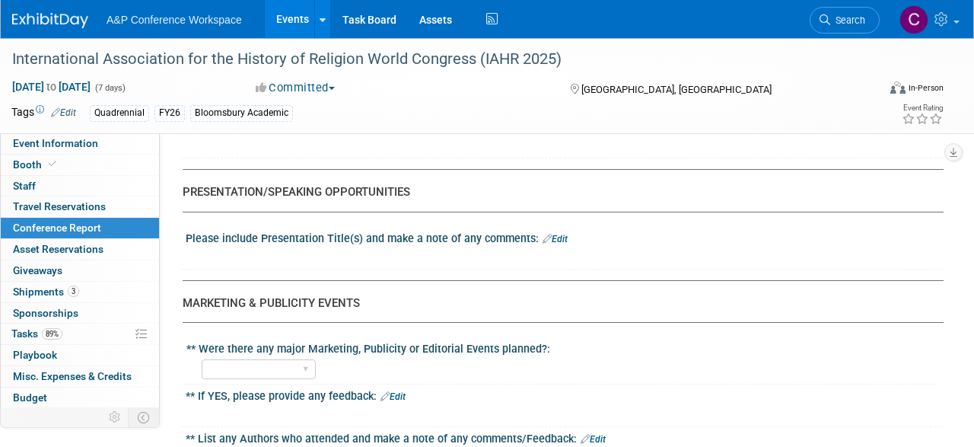
scroll to position [2209, 0]
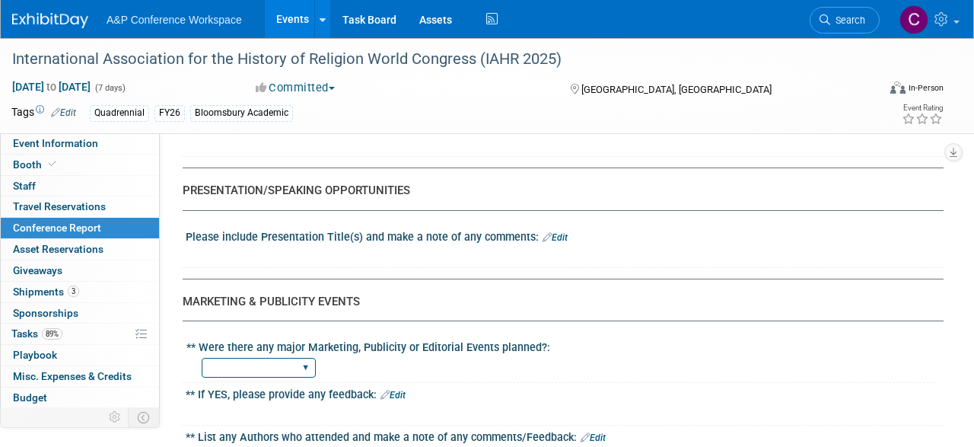
click at [202, 358] on select "YES NO" at bounding box center [259, 368] width 114 height 21
select select "NO"
click option "NO" at bounding box center [0, 0] width 0 height 0
click at [400, 389] on link "Edit" at bounding box center [392, 394] width 25 height 11
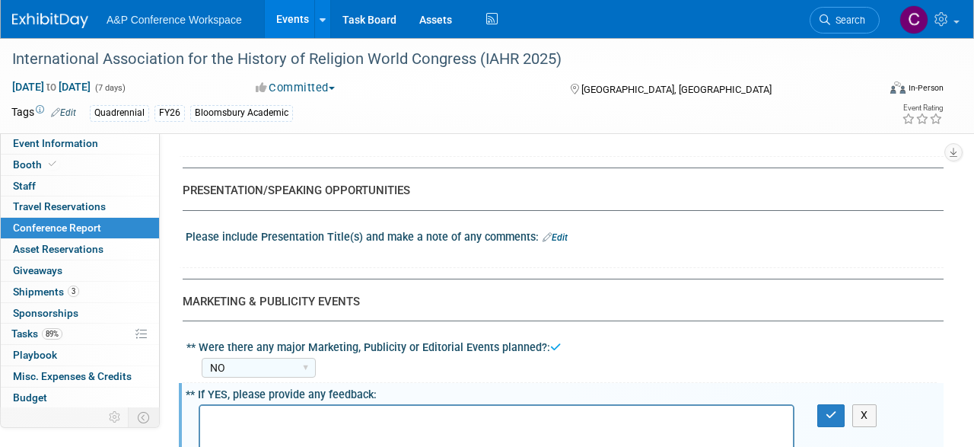
scroll to position [0, 0]
click at [827, 409] on icon "button" at bounding box center [830, 414] width 11 height 11
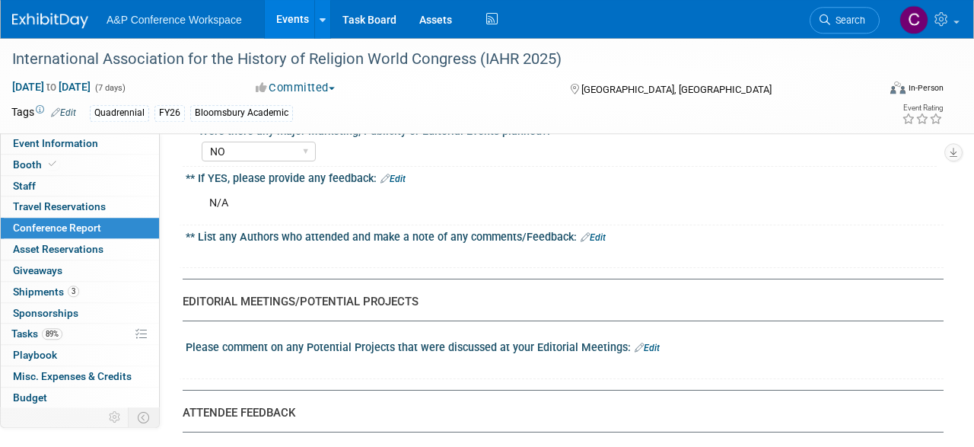
scroll to position [2446, 0]
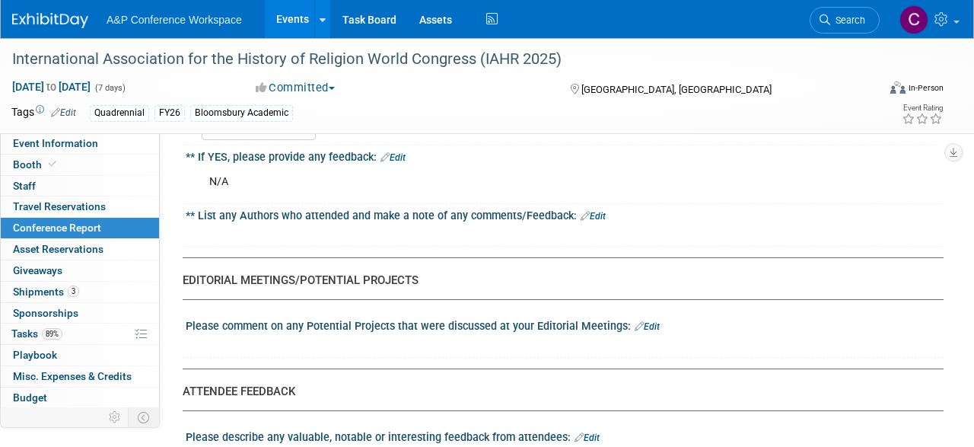
click at [646, 321] on link "Edit" at bounding box center [646, 326] width 25 height 11
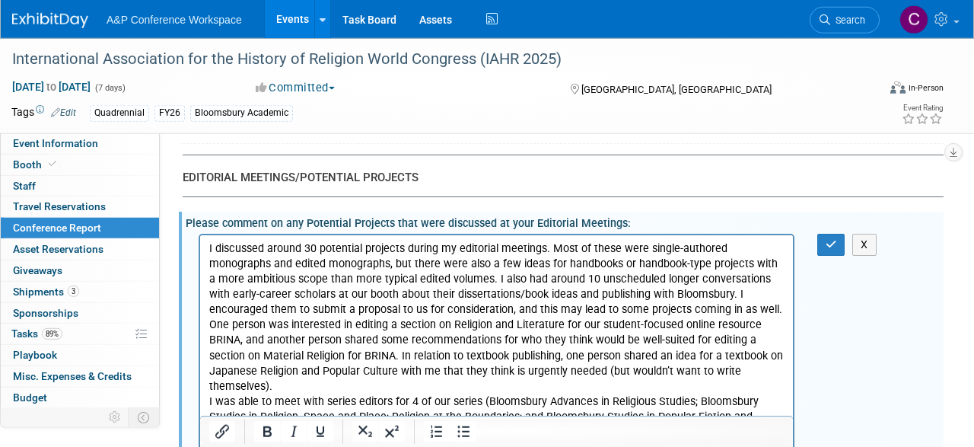
scroll to position [2553, 0]
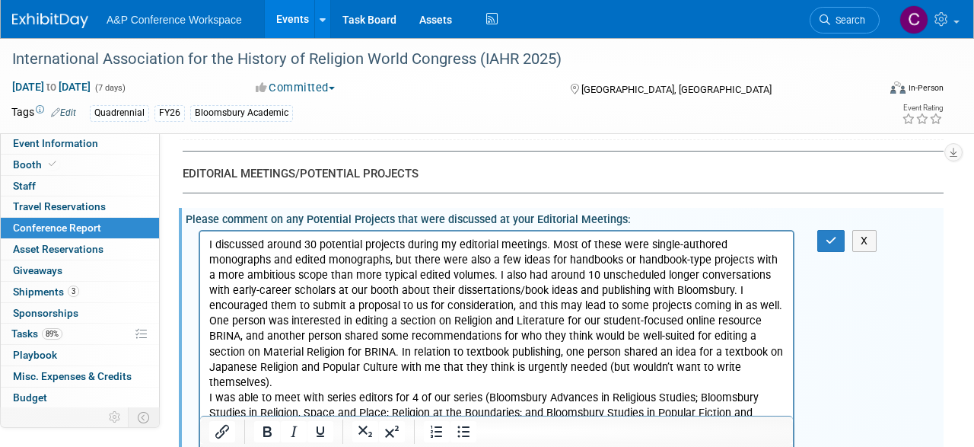
click at [691, 304] on p "I discussed around 30 potential projects during my editorial meetings. Most of …" at bounding box center [496, 351] width 575 height 229
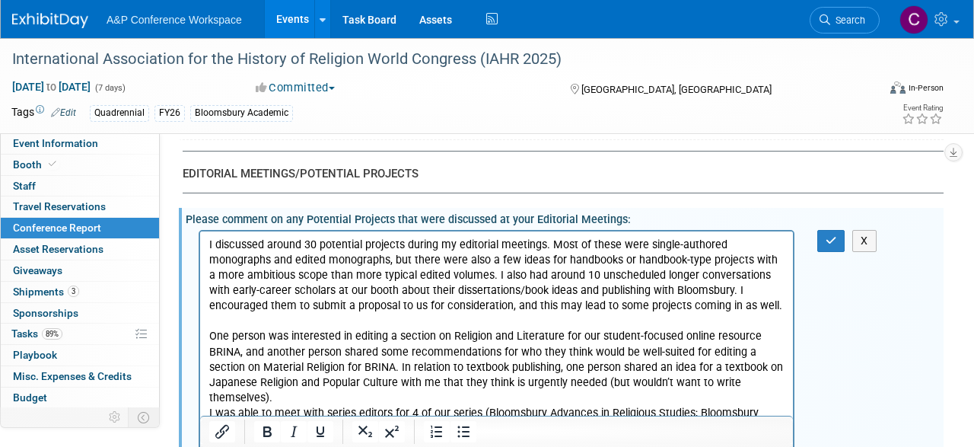
click at [323, 390] on p "One person was interested in editing a section on Religion and Literature for o…" at bounding box center [496, 397] width 575 height 168
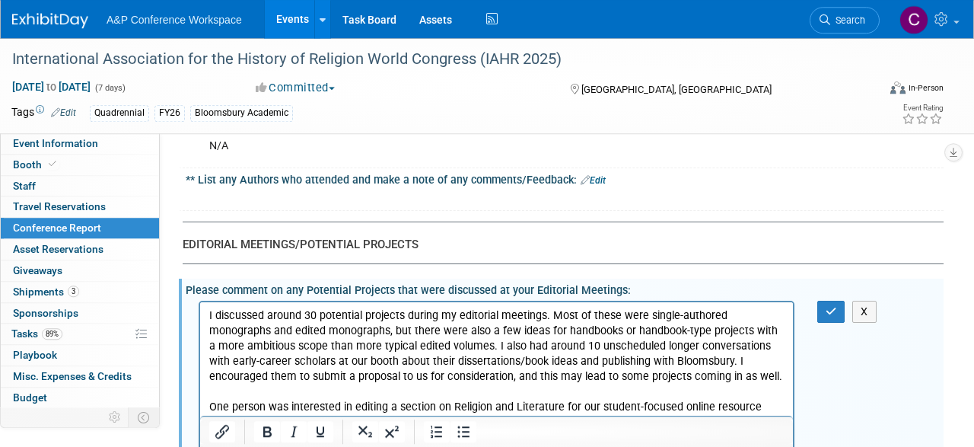
scroll to position [2474, 0]
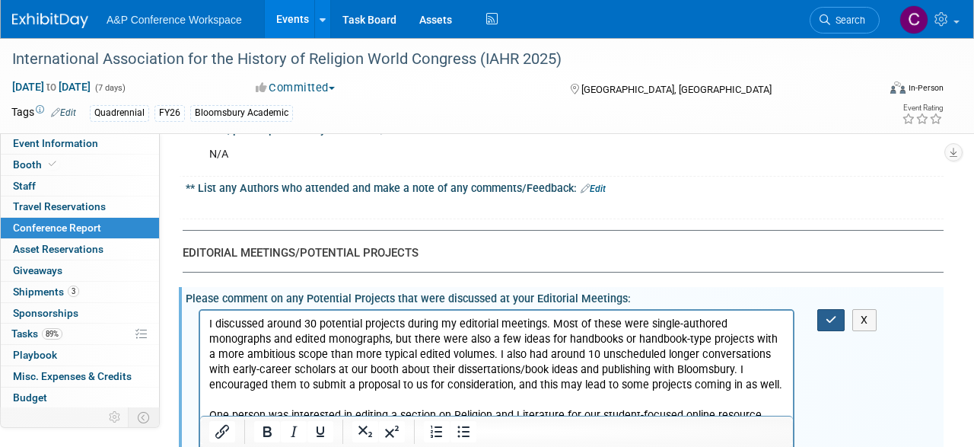
click at [838, 309] on button "button" at bounding box center [831, 320] width 28 height 22
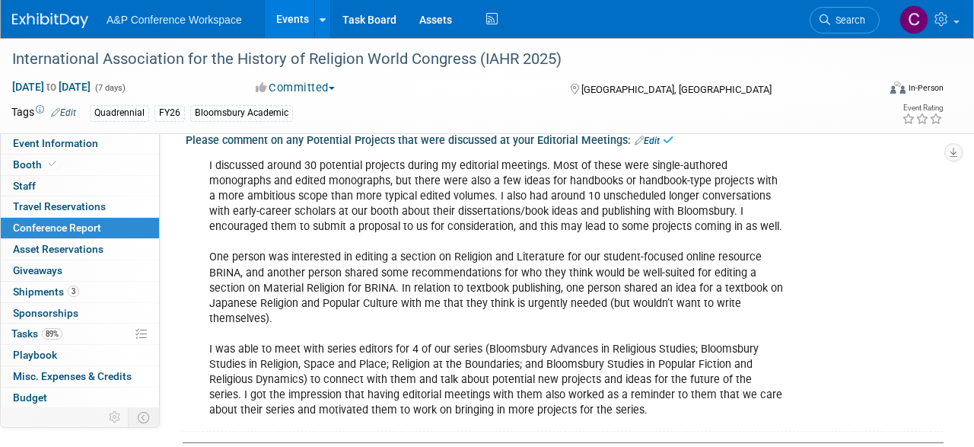
scroll to position [2790, 0]
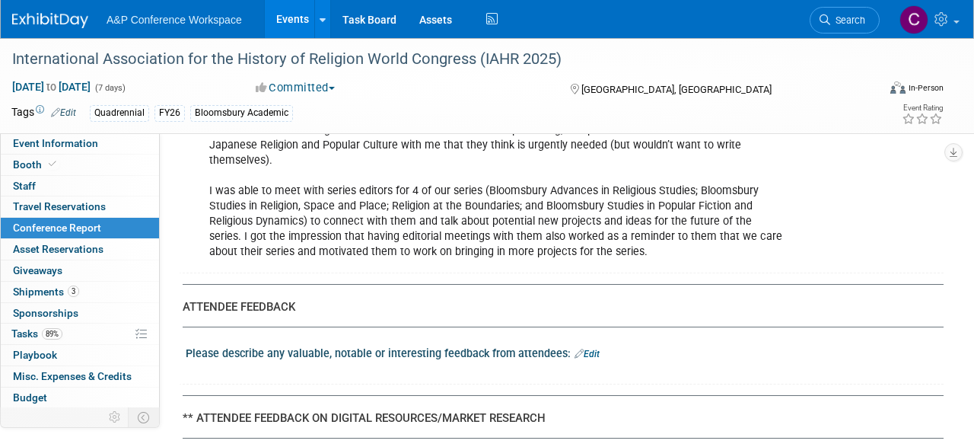
click at [586, 348] on link "Edit" at bounding box center [586, 353] width 25 height 11
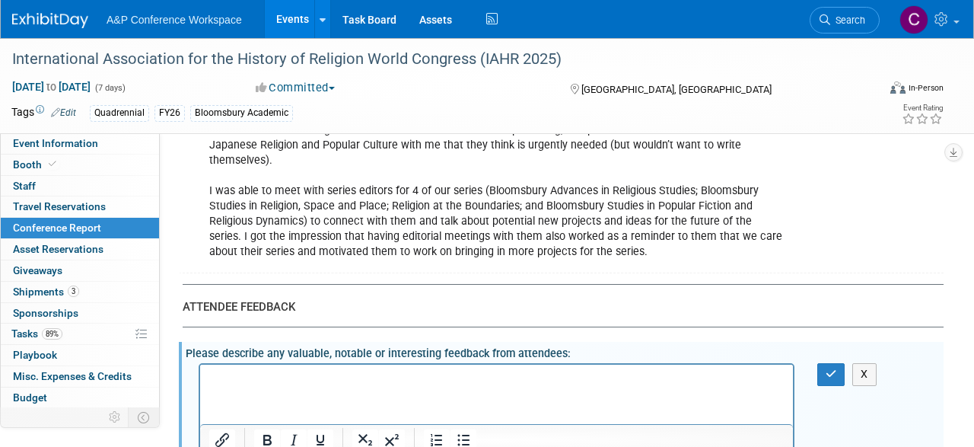
scroll to position [0, 0]
drag, startPoint x: 224, startPoint y: 389, endPoint x: 218, endPoint y: 383, distance: 8.1
click at [224, 386] on html at bounding box center [496, 374] width 593 height 21
drag, startPoint x: 212, startPoint y: 408, endPoint x: 218, endPoint y: 383, distance: 25.1
click at [213, 386] on html at bounding box center [496, 374] width 593 height 21
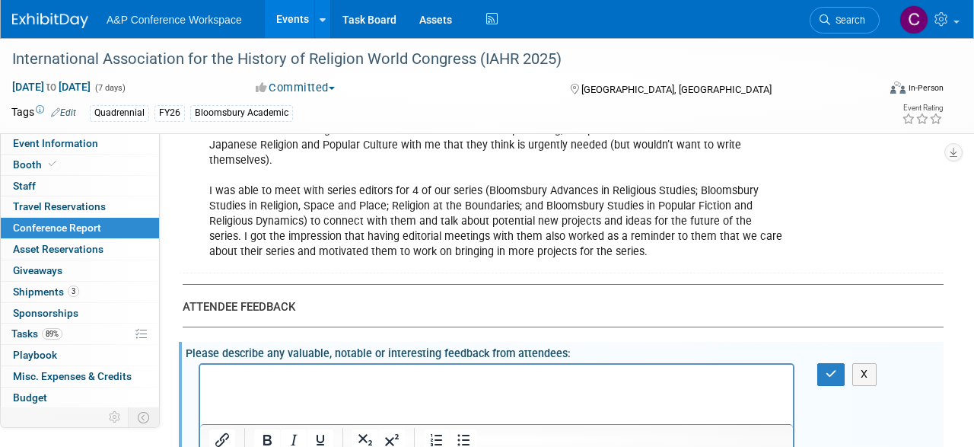
click at [220, 380] on p "Rich Text Area. Press ALT-0 for help." at bounding box center [496, 377] width 575 height 15
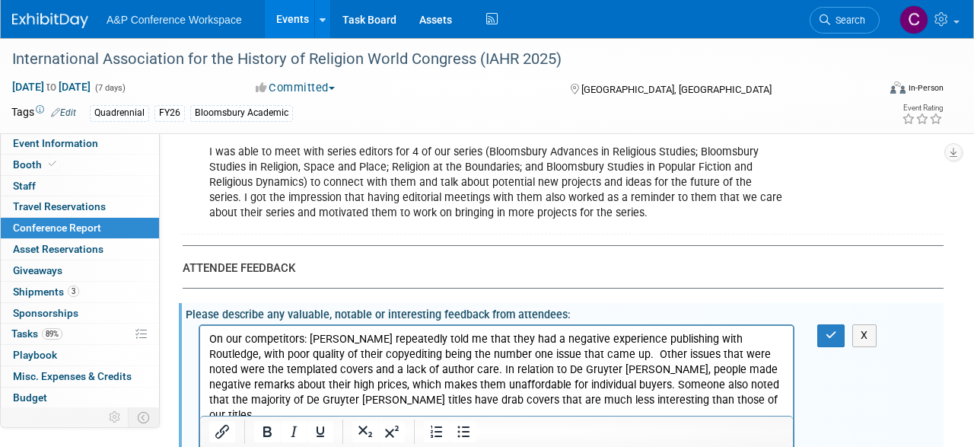
click at [612, 399] on p "On our competitors: Attendees repeatedly told me that they had a negative exper…" at bounding box center [496, 423] width 575 height 183
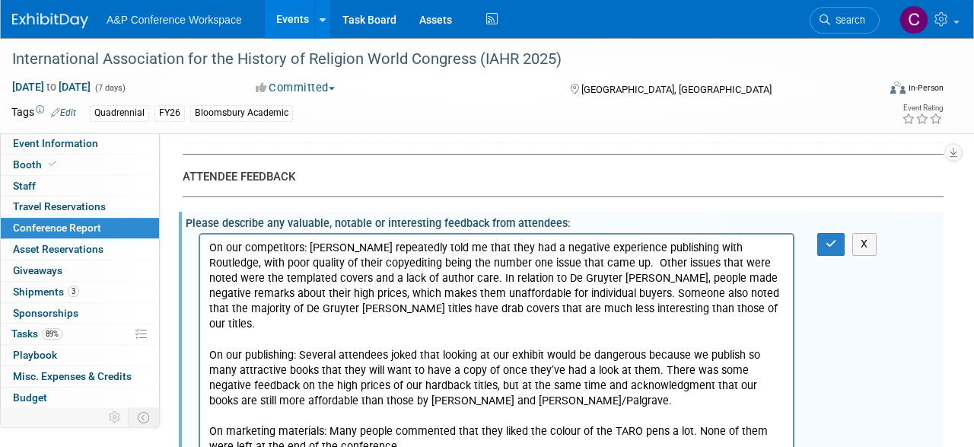
scroll to position [2923, 0]
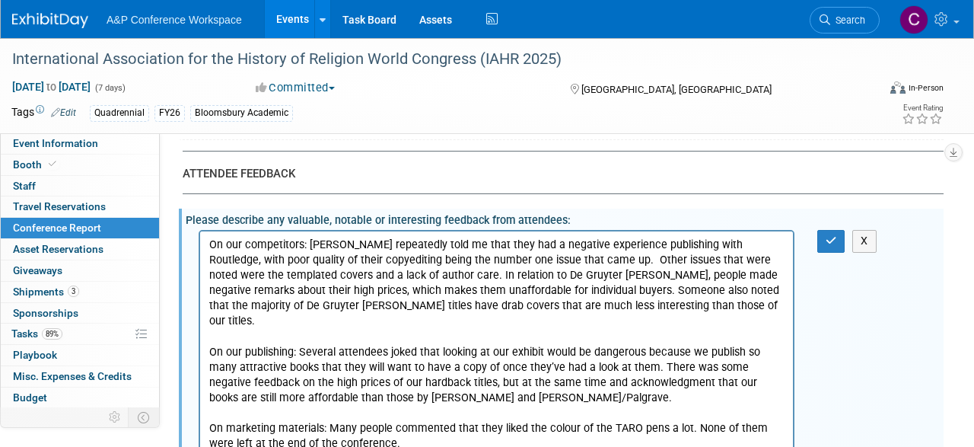
click at [574, 367] on p "On our publishing: Several attendees joked that looking at our exhibit would be…" at bounding box center [496, 367] width 575 height 76
click at [824, 230] on button "button" at bounding box center [831, 241] width 28 height 22
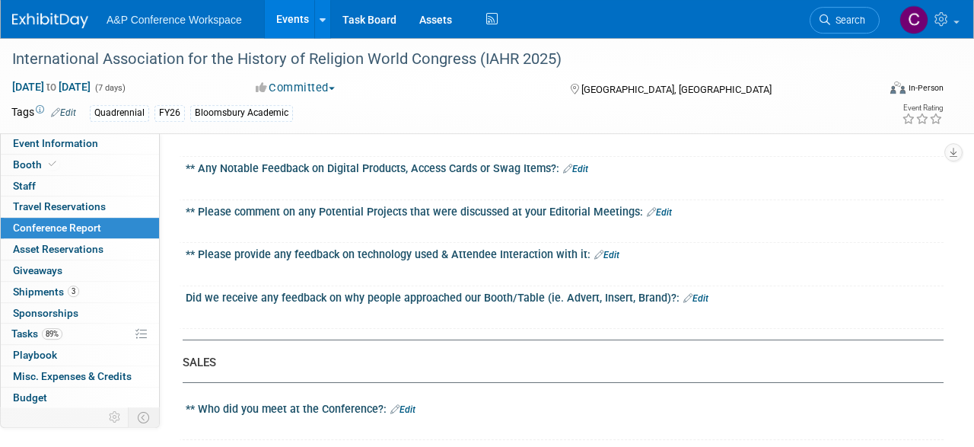
scroll to position [3635, 0]
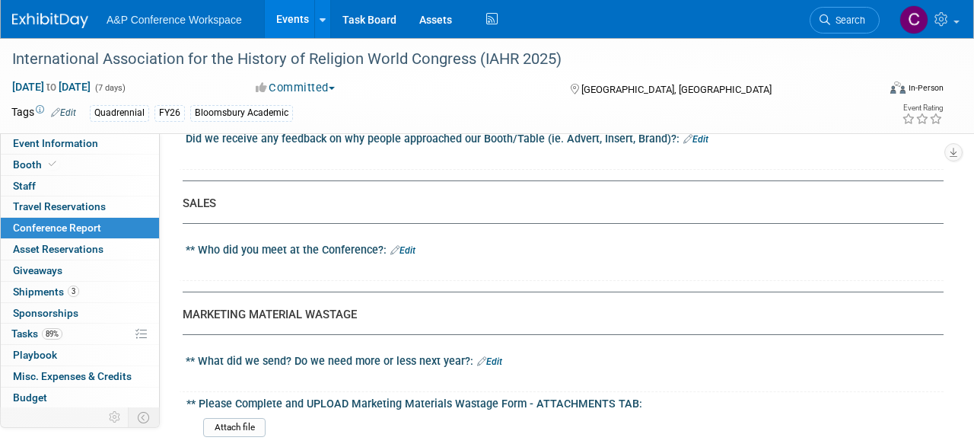
click at [494, 356] on link "Edit" at bounding box center [489, 361] width 25 height 11
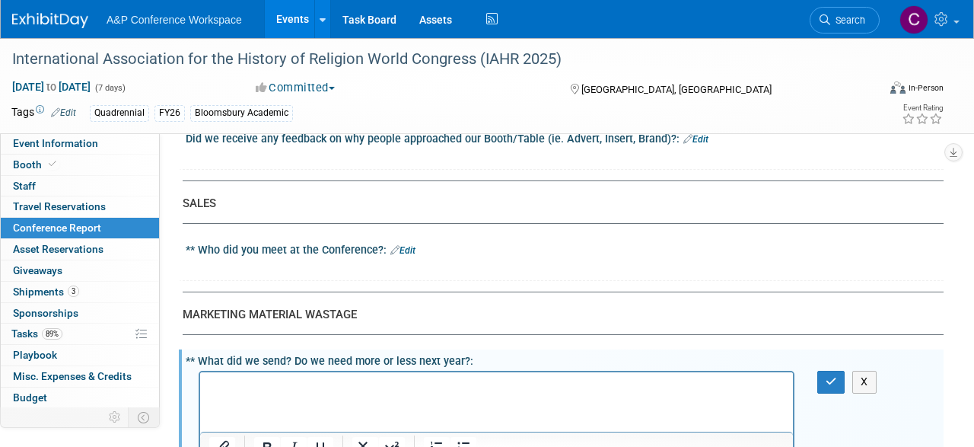
scroll to position [0, 0]
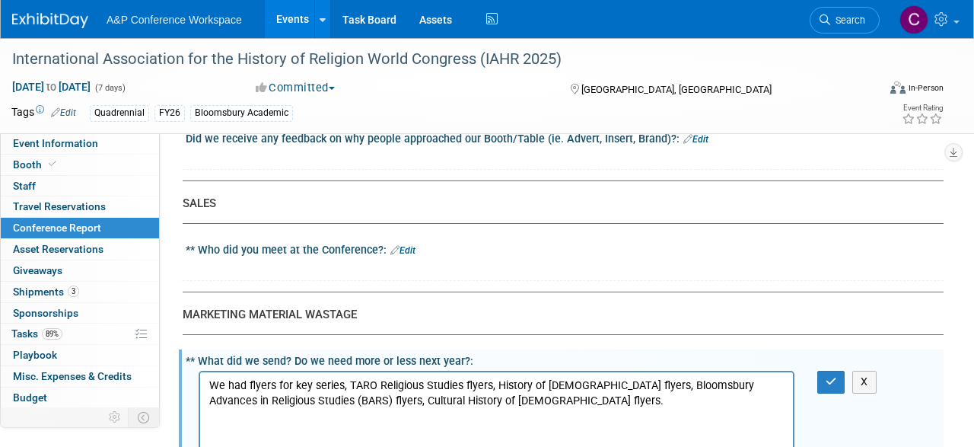
click at [472, 408] on html "We had flyers for key series, TARO Religious Studies flyers, History of Christi…" at bounding box center [496, 390] width 593 height 37
click at [535, 396] on p "We had flyers for key series, TARO Religious Studies flyers, History of Christi…" at bounding box center [496, 393] width 575 height 30
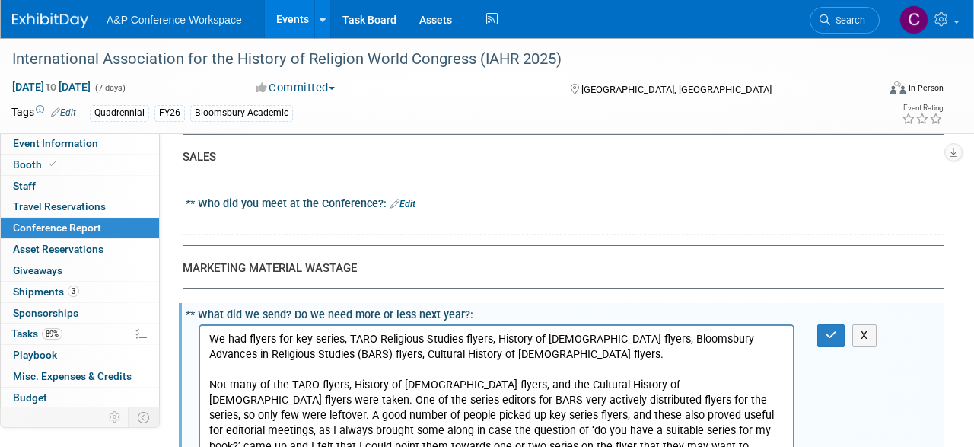
scroll to position [3714, 0]
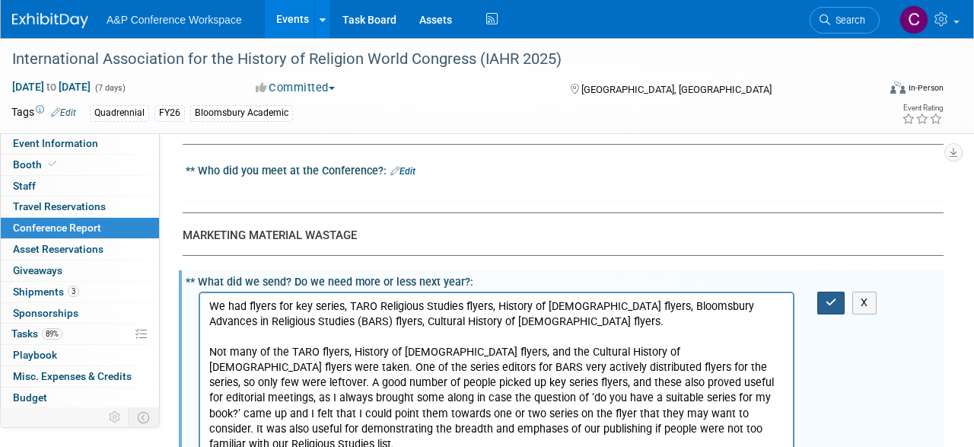
click at [827, 297] on icon "button" at bounding box center [830, 302] width 11 height 11
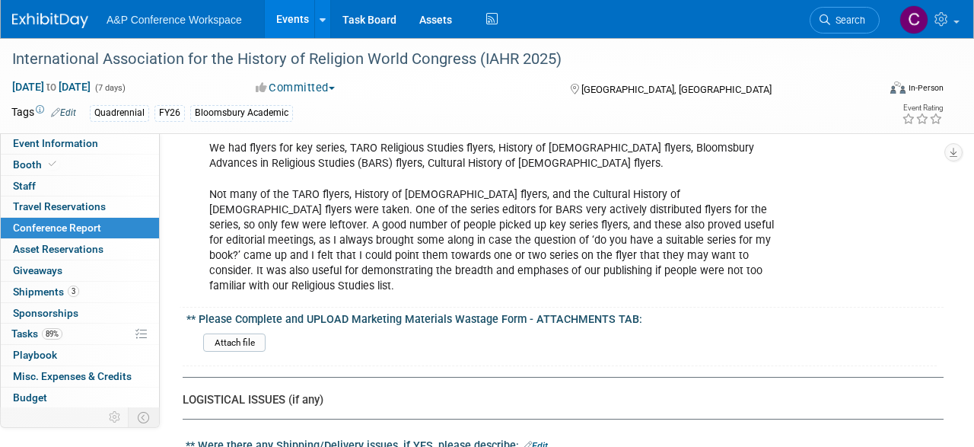
scroll to position [3952, 0]
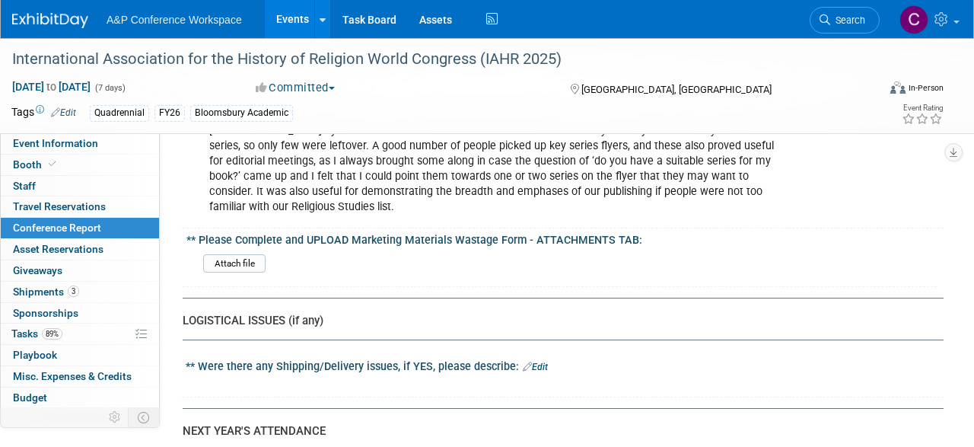
click at [545, 361] on link "Edit" at bounding box center [535, 366] width 25 height 11
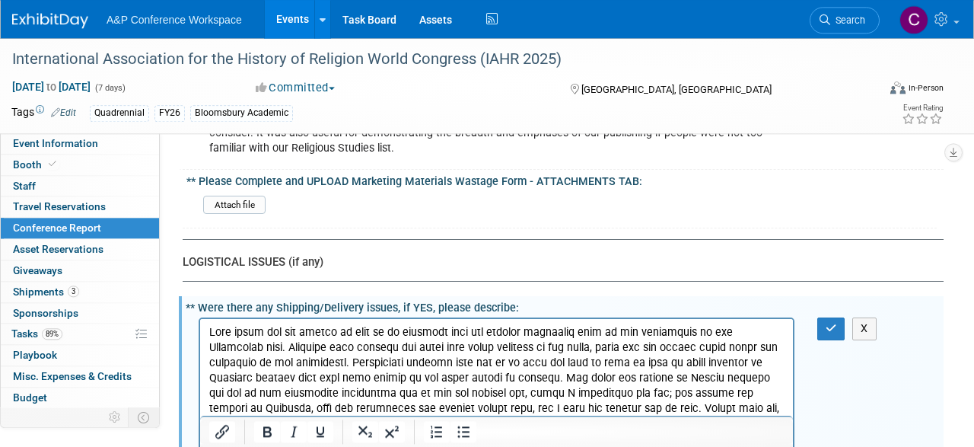
scroll to position [4048, 0]
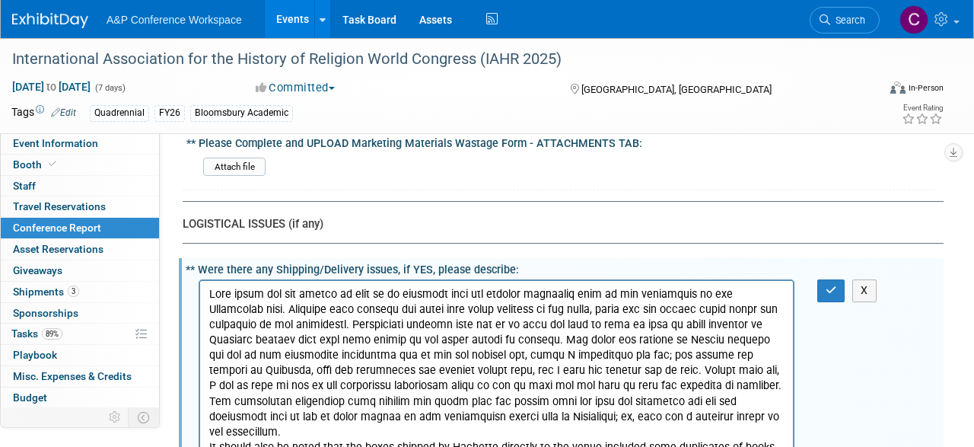
click at [764, 412] on p "It should also be noted that the boxes shipped by Hachette directly to the venu…" at bounding box center [496, 378] width 575 height 183
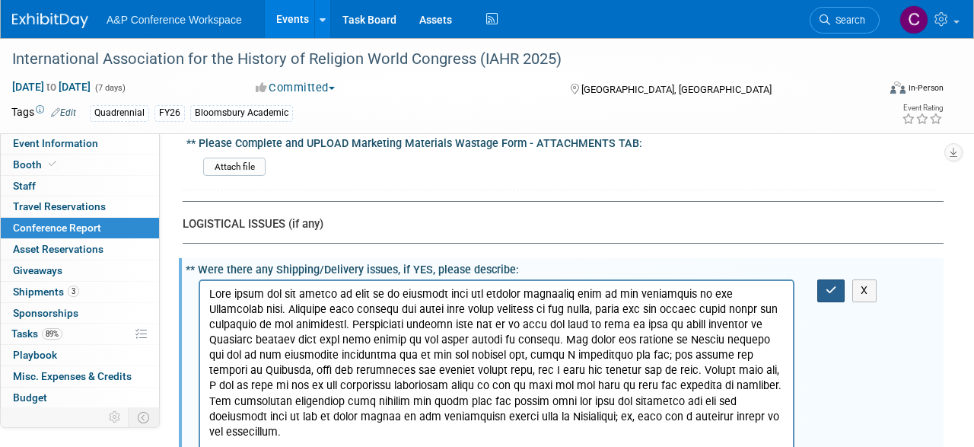
click at [818, 279] on button "button" at bounding box center [831, 290] width 28 height 22
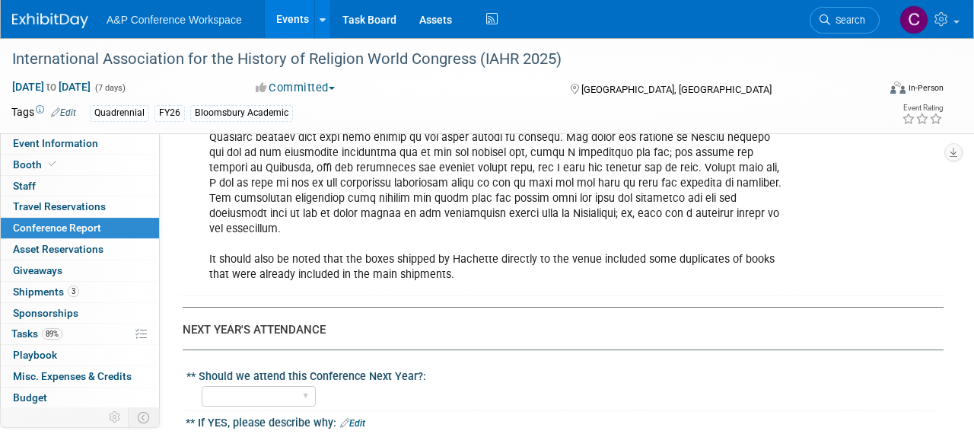
scroll to position [4286, 0]
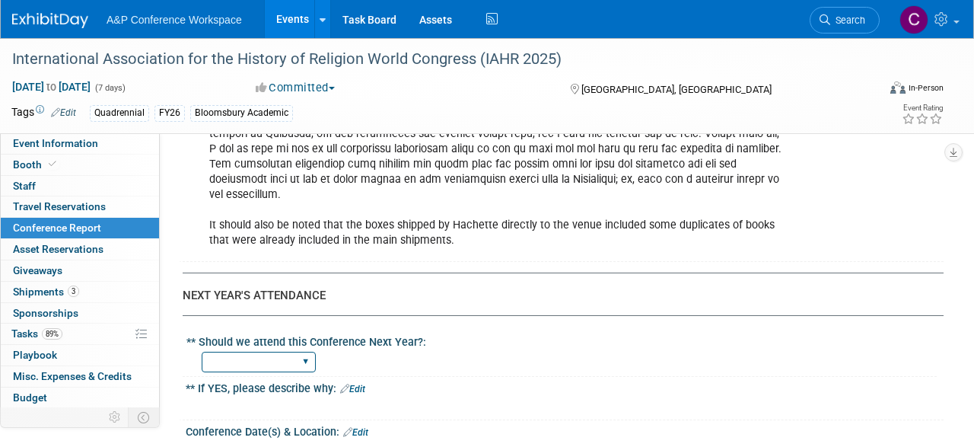
click at [202, 351] on select "YES NO" at bounding box center [259, 361] width 114 height 21
select select "YES"
click option "YES" at bounding box center [0, 0] width 0 height 0
click at [364, 427] on link "Edit" at bounding box center [355, 432] width 25 height 11
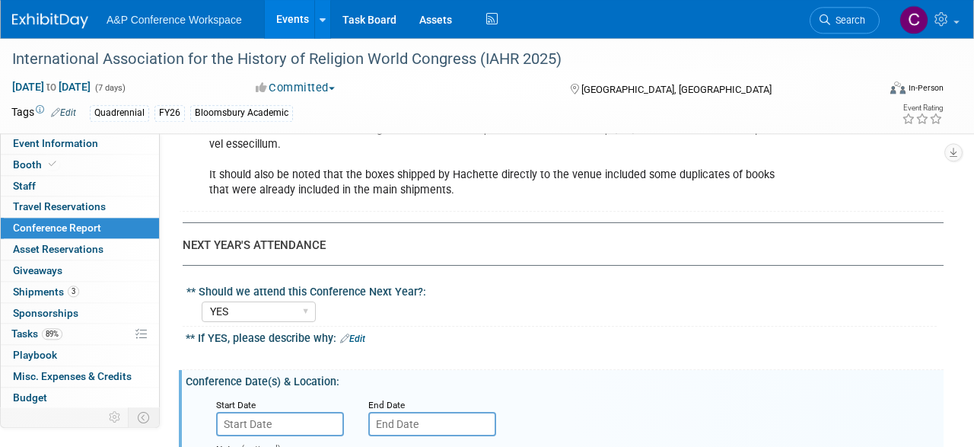
scroll to position [4444, 0]
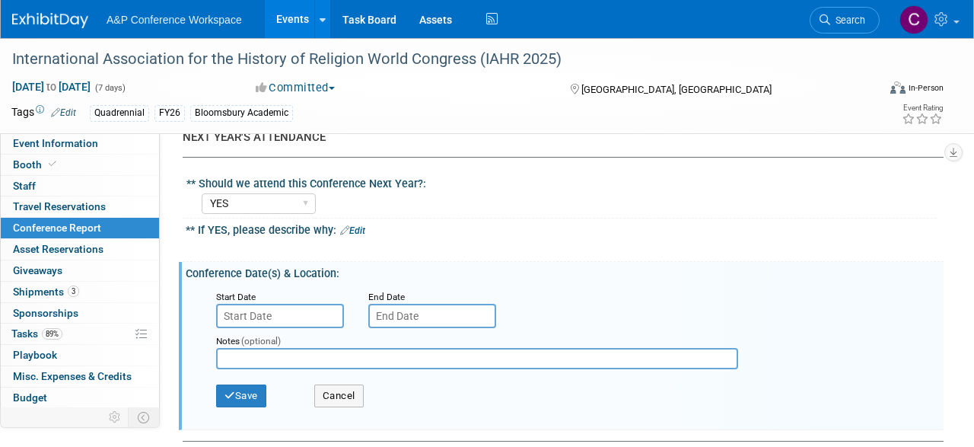
click at [293, 348] on input "text" at bounding box center [477, 358] width 522 height 21
paste input "This conference takes place every 5 years usually in conjunction with the EASR,…"
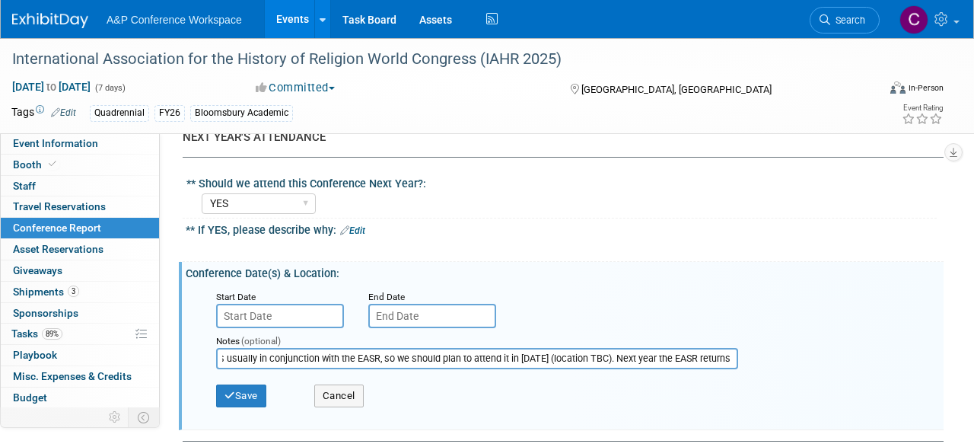
scroll to position [0, 0]
drag, startPoint x: 243, startPoint y: 239, endPoint x: 129, endPoint y: 232, distance: 114.3
click at [216, 348] on input "This conference takes place every 5 years usually in conjunction with the EASR,…" at bounding box center [477, 358] width 522 height 21
click at [274, 348] on input "This conference takes place every 5 years usually in conjunction with the EASR,…" at bounding box center [477, 358] width 522 height 21
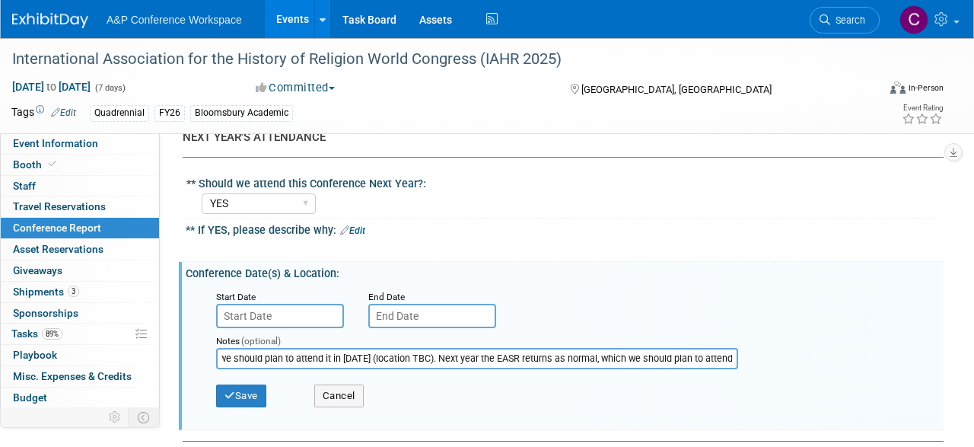
drag, startPoint x: 346, startPoint y: 240, endPoint x: 757, endPoint y: 240, distance: 410.8
click at [738, 348] on input "This conference takes place every 5 years usually in conjunction with the EASR,…" at bounding box center [477, 358] width 522 height 21
click at [599, 348] on input "This conference takes place every 5 years usually in conjunction with the EASR,…" at bounding box center [477, 358] width 522 height 21
drag, startPoint x: 595, startPoint y: 242, endPoint x: 623, endPoint y: 244, distance: 28.2
click at [623, 348] on input "This conference takes place every 5 years usually in conjunction with the EASR,…" at bounding box center [477, 358] width 522 height 21
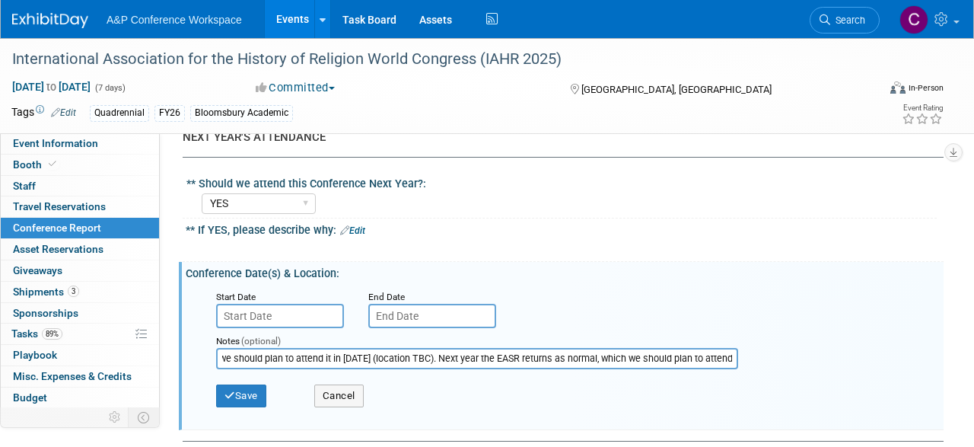
click at [523, 348] on input "This conference takes place every 5 years usually in conjunction with the EASR,…" at bounding box center [477, 358] width 522 height 21
click at [515, 348] on input "This conference takes place every 5 years usually in conjunction with the EASR,…" at bounding box center [477, 358] width 522 height 21
drag, startPoint x: 598, startPoint y: 241, endPoint x: 608, endPoint y: 238, distance: 10.3
click at [618, 348] on input "This conference takes place every 5 years usually in conjunction with the EASR,…" at bounding box center [477, 358] width 522 height 21
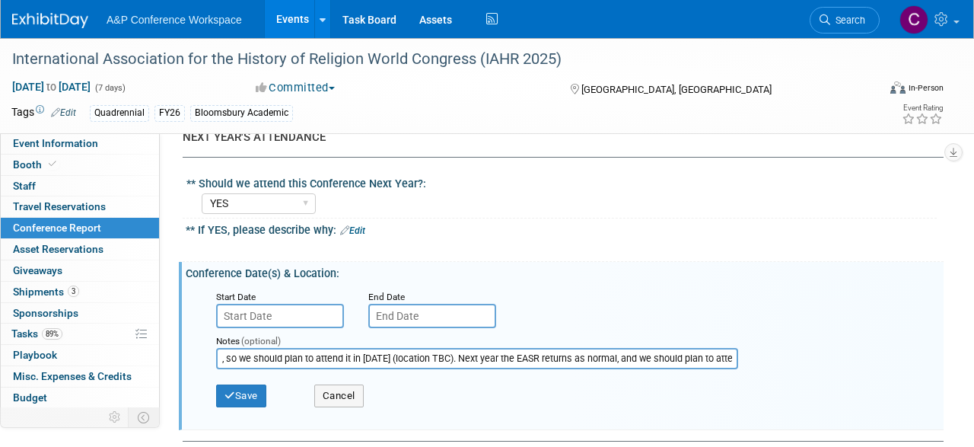
click at [682, 348] on input "This conference takes place every 5 years usually in conjunction with the EASR,…" at bounding box center [477, 358] width 522 height 21
type input "This conference takes place every 5 years usually in conjunction with the EASR,…"
click at [256, 304] on input "text" at bounding box center [280, 316] width 128 height 24
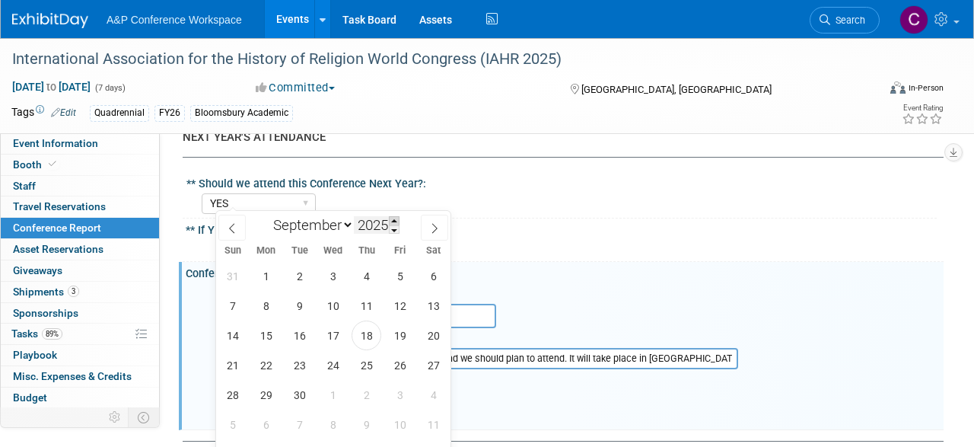
click at [395, 220] on span at bounding box center [394, 220] width 11 height 9
type input "2026"
click at [230, 366] on span "20" at bounding box center [233, 365] width 30 height 30
type input "Sep 20, 2026"
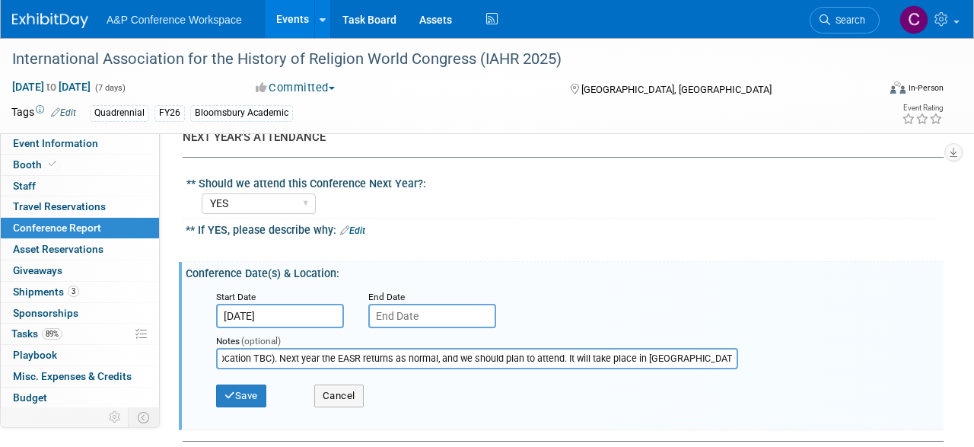
click at [425, 304] on input "text" at bounding box center [432, 316] width 128 height 24
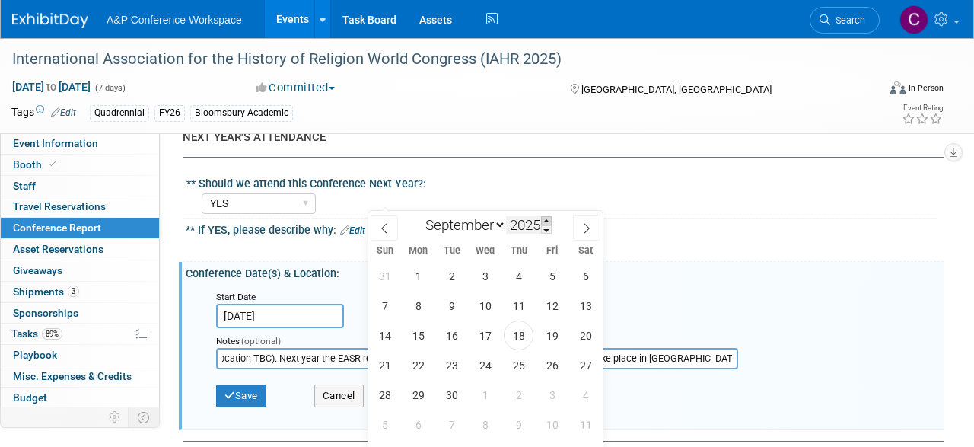
click at [550, 218] on span at bounding box center [546, 220] width 11 height 9
type input "2026"
click at [546, 364] on span "25" at bounding box center [552, 365] width 30 height 30
type input "Sep 25, 2026"
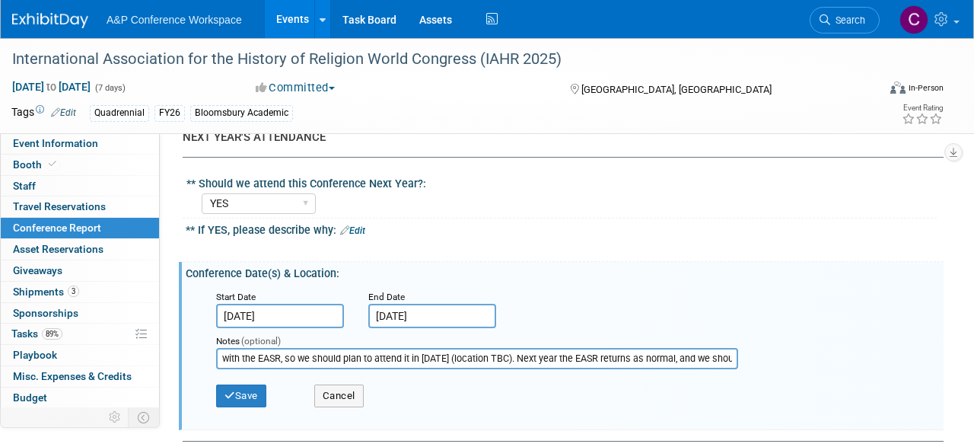
scroll to position [0, 0]
drag, startPoint x: 254, startPoint y: 239, endPoint x: 135, endPoint y: 242, distance: 119.5
click at [216, 348] on input "This conference takes place every 5 years usually in conjunction with the EASR,…" at bounding box center [477, 358] width 522 height 21
click at [401, 348] on input "This conference takes place every 5 years usually in conjunction with the EASR,…" at bounding box center [477, 358] width 522 height 21
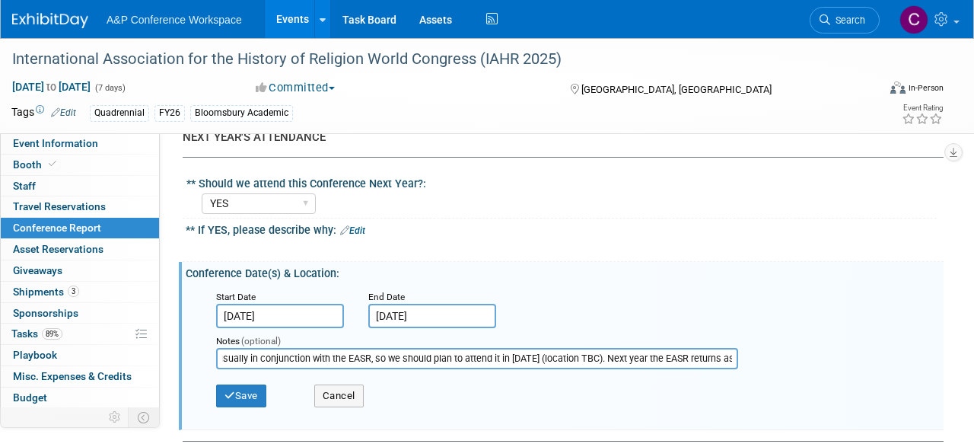
drag, startPoint x: 589, startPoint y: 244, endPoint x: 739, endPoint y: 243, distance: 150.6
click at [738, 348] on input "This conference takes place every 5 years, usually in conjunction with the EASR…" at bounding box center [477, 358] width 522 height 21
click at [626, 348] on input "This conference takes place every 5 years, usually in conjunction with the EASR…" at bounding box center [477, 358] width 522 height 21
drag, startPoint x: 591, startPoint y: 240, endPoint x: 822, endPoint y: 253, distance: 231.6
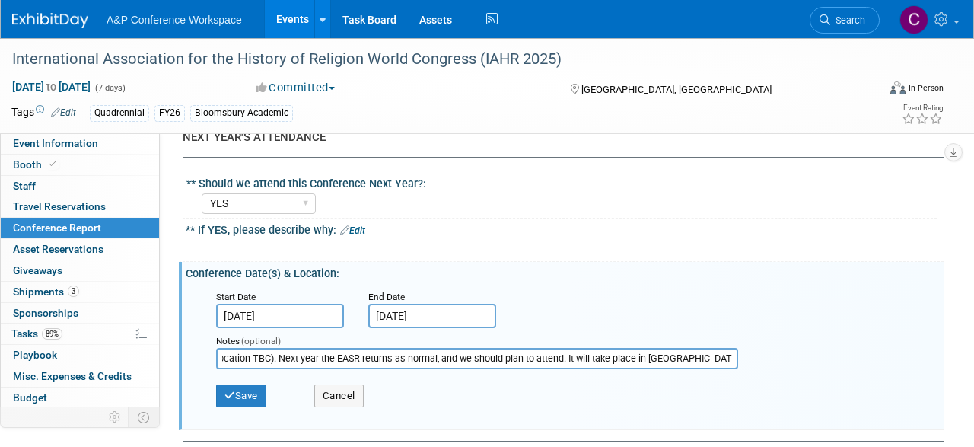
click at [738, 348] on input "This conference takes place every 5 years, usually in conjunction with the EASR…" at bounding box center [477, 358] width 522 height 21
click at [431, 348] on input "This conference takes place every 5 years, usually in conjunction with the EASR…" at bounding box center [477, 358] width 522 height 21
type input "This conference takes place every 5 years, usually in conjunction with the EASR…"
click at [248, 384] on button "Save" at bounding box center [241, 395] width 50 height 23
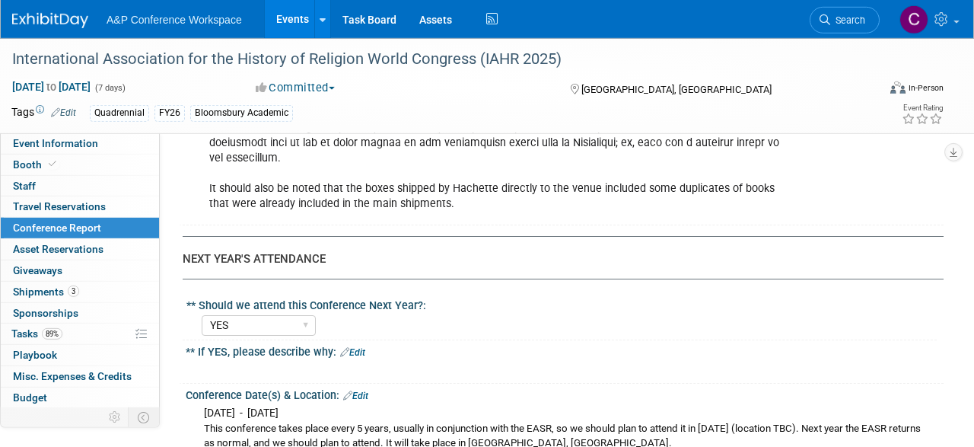
scroll to position [4286, 0]
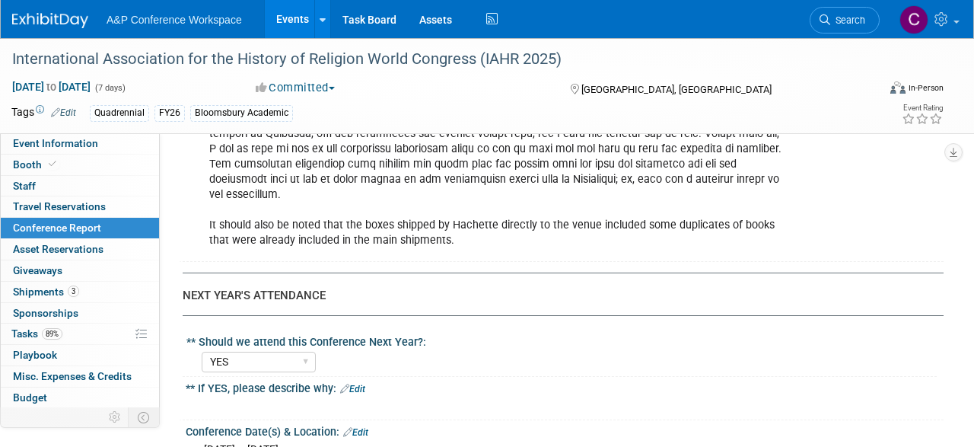
click at [365, 383] on link "Edit" at bounding box center [352, 388] width 25 height 11
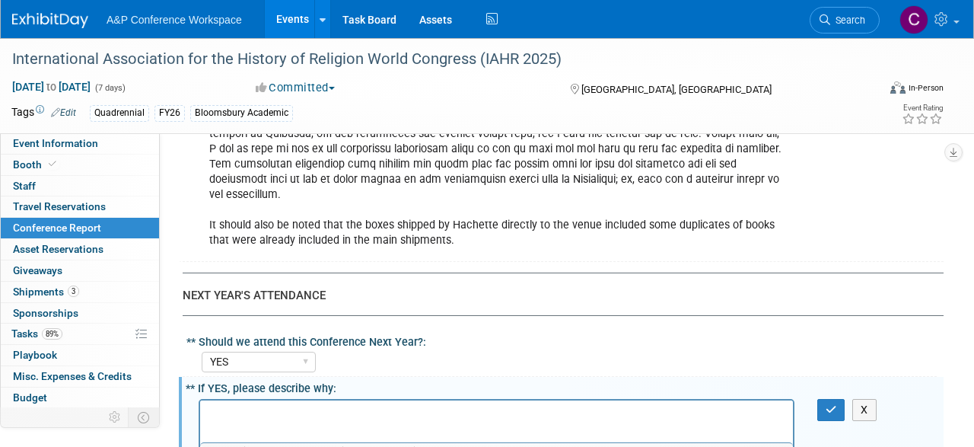
scroll to position [0, 0]
drag, startPoint x: 253, startPoint y: 420, endPoint x: 206, endPoint y: 418, distance: 47.2
click at [239, 418] on p "Rich Text Area. Press ALT-0 for help." at bounding box center [496, 412] width 575 height 15
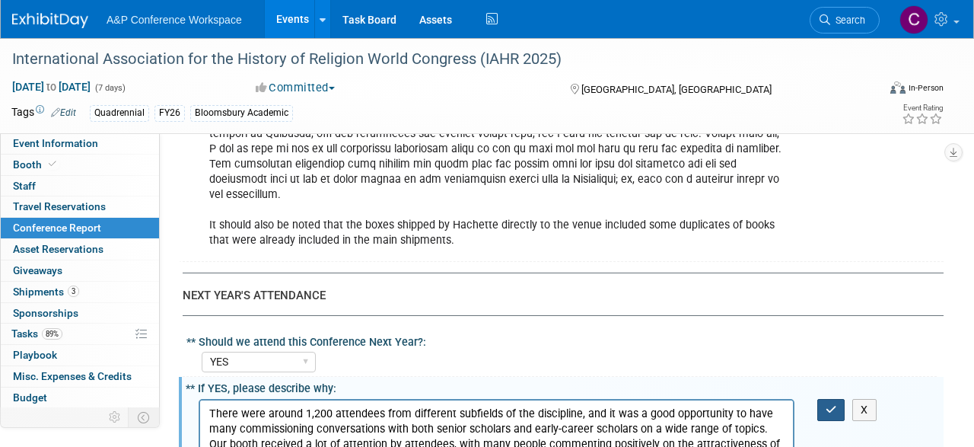
click at [828, 399] on button "button" at bounding box center [831, 410] width 28 height 22
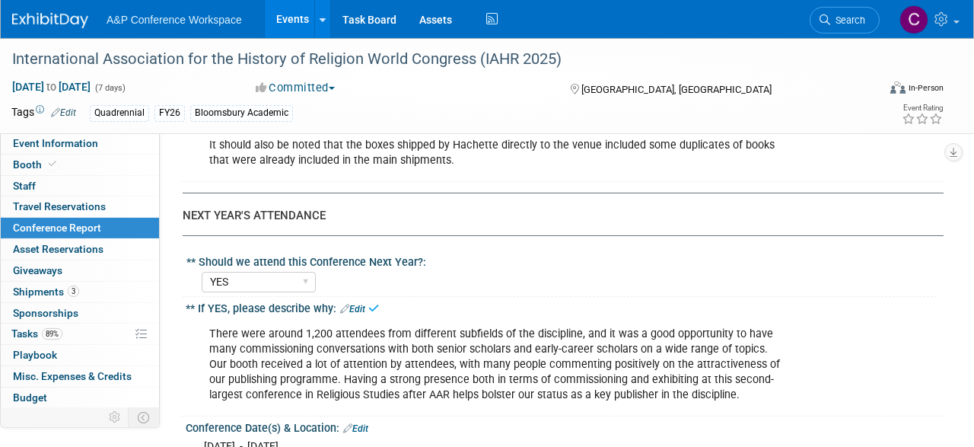
scroll to position [4444, 0]
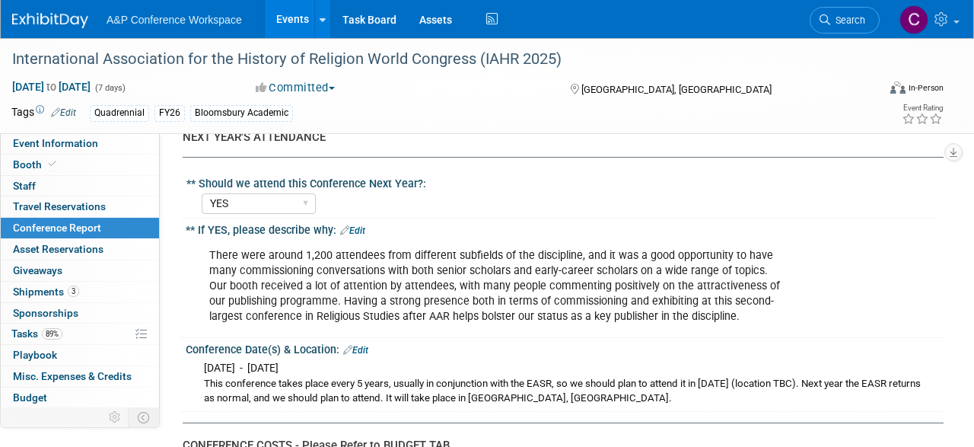
click at [368, 345] on link "Edit" at bounding box center [355, 350] width 25 height 11
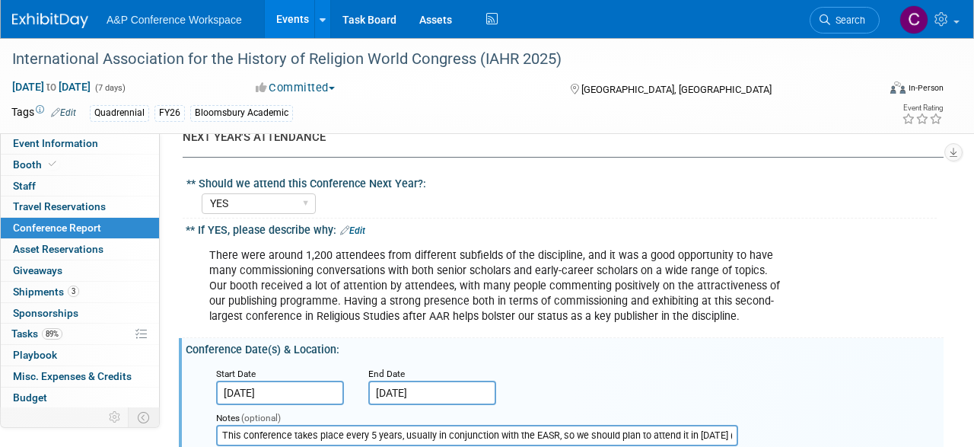
click at [611, 424] on input "This conference takes place every 5 years, usually in conjunction with the EASR…" at bounding box center [477, 434] width 522 height 21
drag, startPoint x: 635, startPoint y: 317, endPoint x: 1001, endPoint y: 300, distance: 366.3
click at [738, 424] on input "This conference takes place every 5 years, usually in conjunction with the EASR…" at bounding box center [477, 434] width 522 height 21
click at [552, 424] on input "This conference takes place every 5 years, usually in conjunction with the EASR…" at bounding box center [477, 434] width 522 height 21
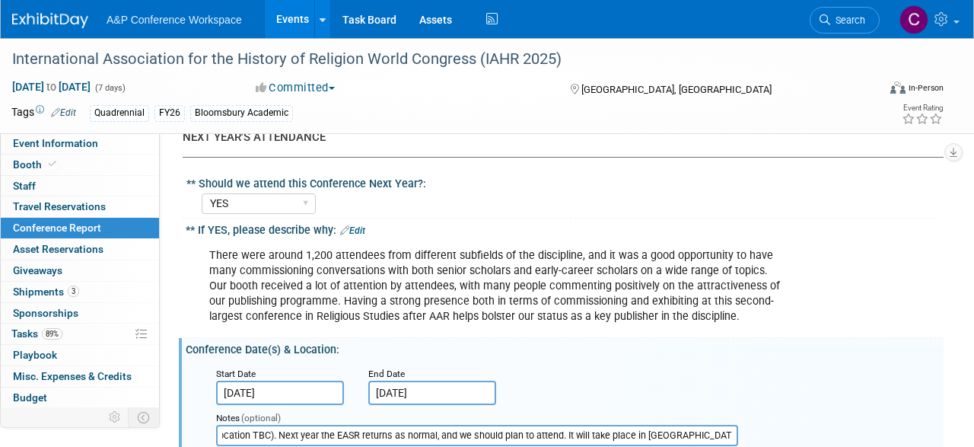
click at [573, 424] on input "This conference takes place every 5 years, usually in conjunction with the EASR…" at bounding box center [477, 434] width 522 height 21
click at [695, 424] on input "This conference takes place every 5 years, usually in conjunction with the EASR…" at bounding box center [477, 434] width 522 height 21
drag, startPoint x: 736, startPoint y: 320, endPoint x: 787, endPoint y: 323, distance: 51.1
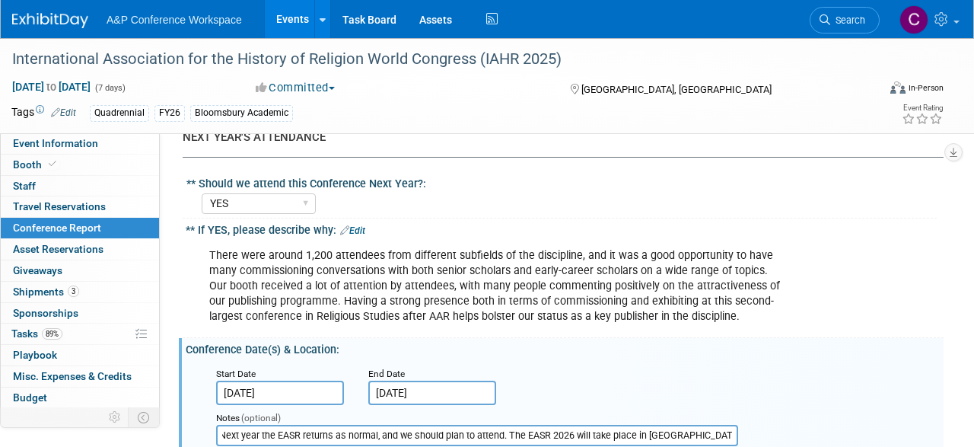
click at [738, 424] on input "This conference takes place every 5 years, usually in conjunction with the EASR…" at bounding box center [477, 434] width 522 height 21
click at [728, 424] on input "This conference takes place every 5 years, usually in conjunction with the EASR…" at bounding box center [477, 434] width 522 height 21
type input "This conference takes place every 5 years, usually in conjunction with the EASR…"
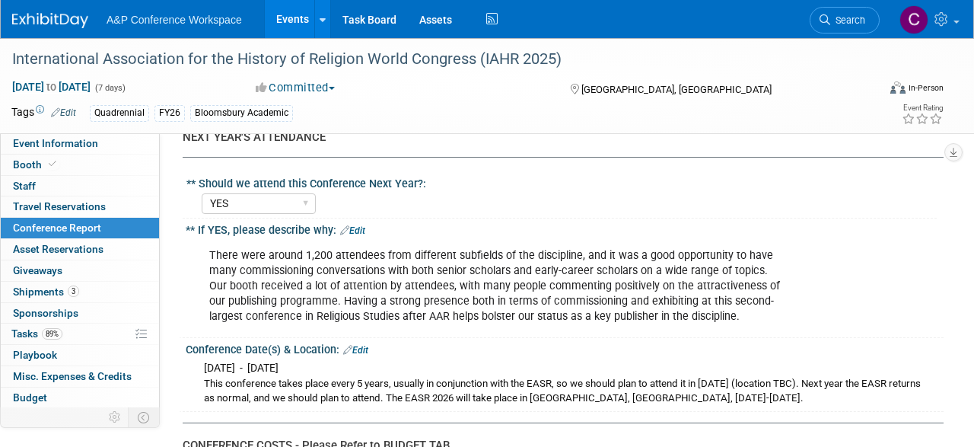
click at [367, 345] on link "Edit" at bounding box center [355, 350] width 25 height 11
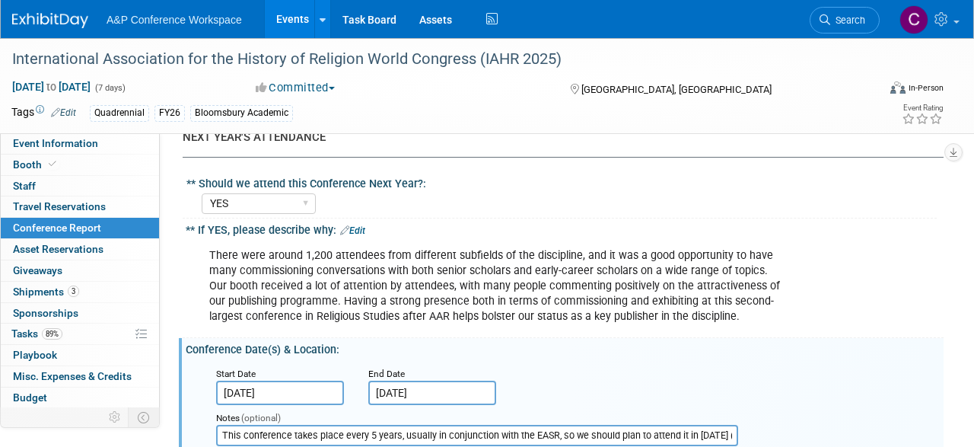
drag, startPoint x: 241, startPoint y: 316, endPoint x: 232, endPoint y: 317, distance: 9.2
click at [232, 424] on input "This conference takes place every 5 years, usually in conjunction with the EASR…" at bounding box center [477, 434] width 522 height 21
type input "The IAHR conference takes place every 5 years, usually in conjunction with the …"
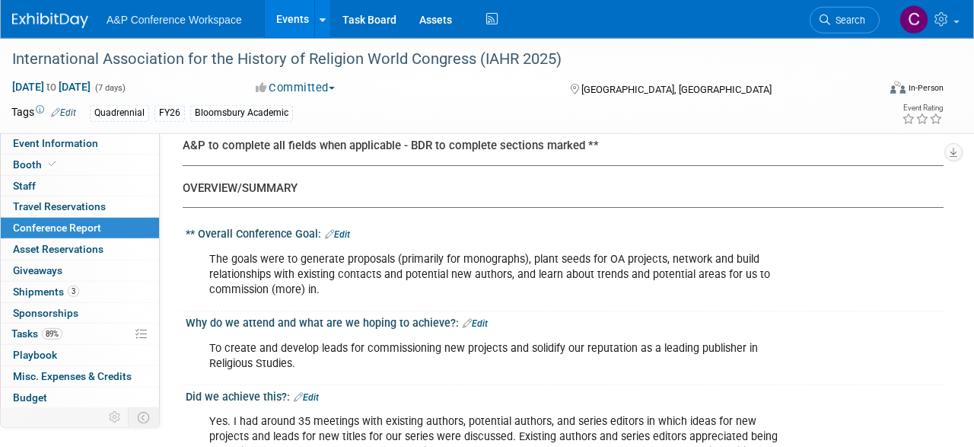
scroll to position [0, 0]
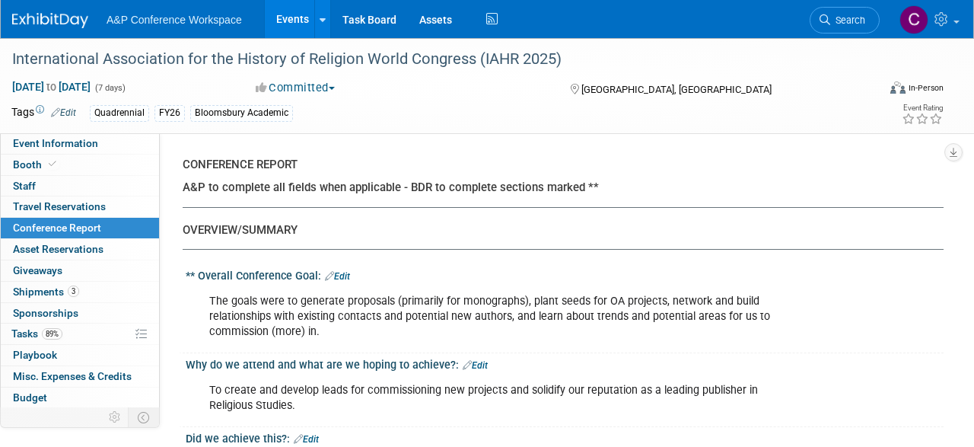
click at [74, 203] on span "Travel Reservations 0" at bounding box center [59, 206] width 93 height 12
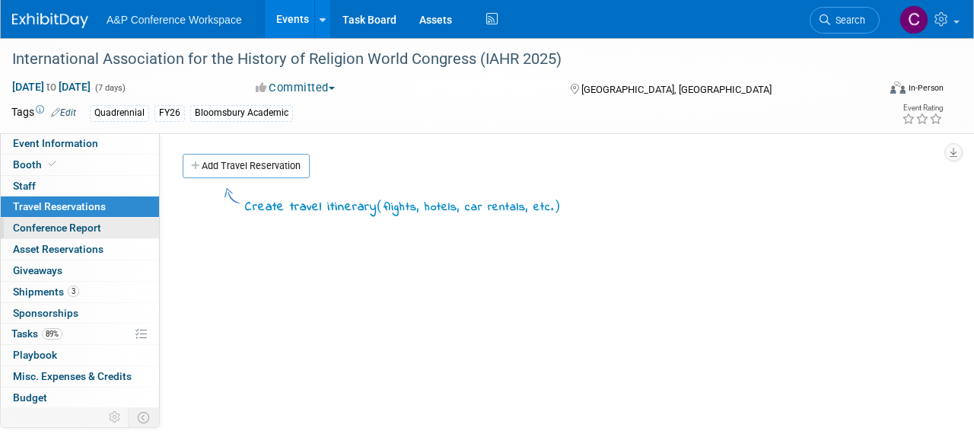
click at [80, 230] on span "Conference Report" at bounding box center [57, 227] width 88 height 12
select select "NO"
select select "YES"
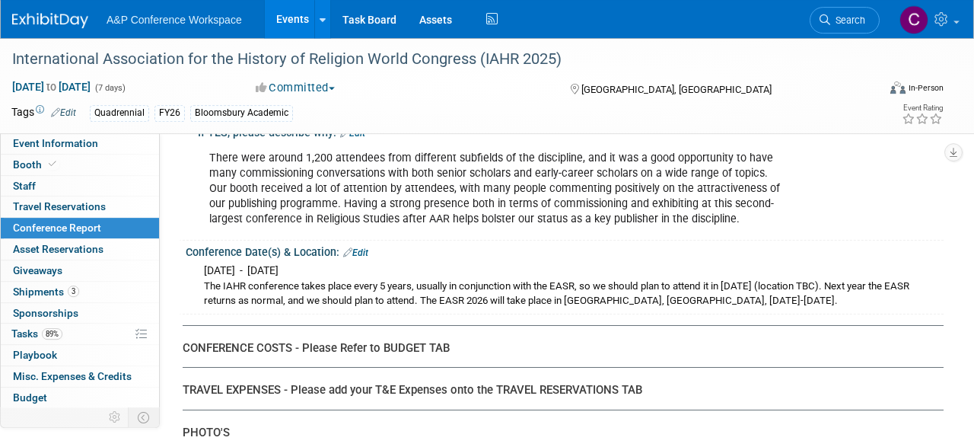
scroll to position [4540, 0]
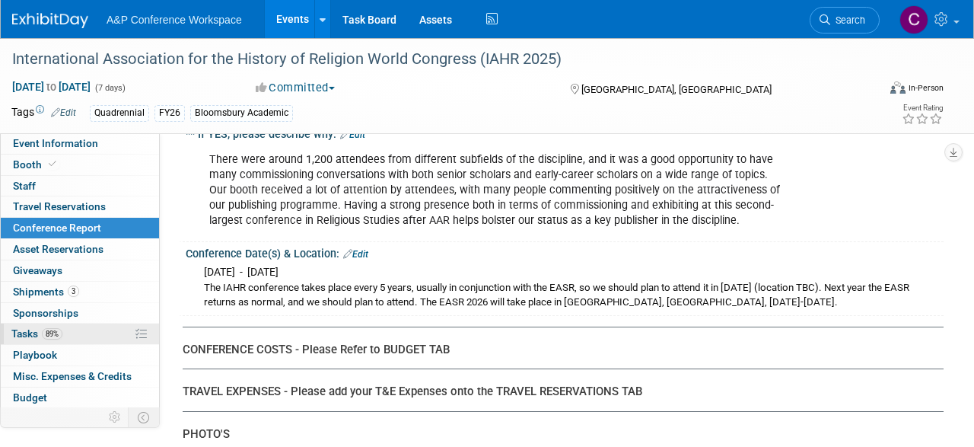
click at [100, 332] on link "89% Tasks 89%" at bounding box center [80, 333] width 158 height 21
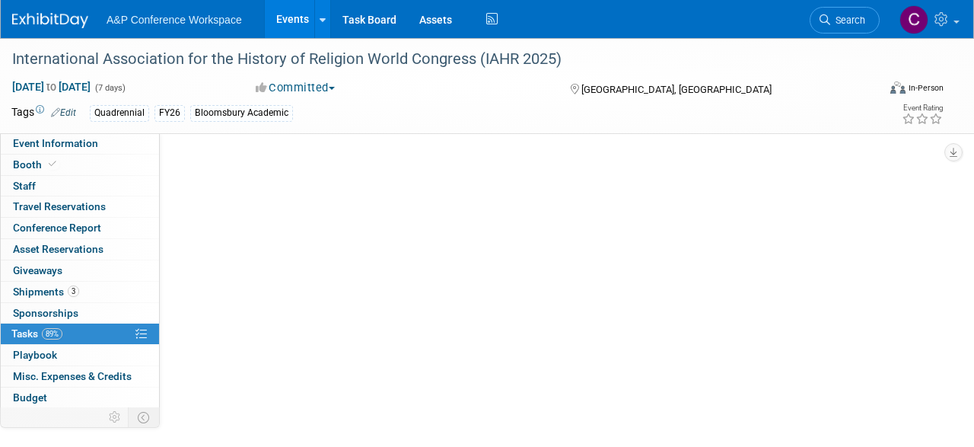
scroll to position [0, 0]
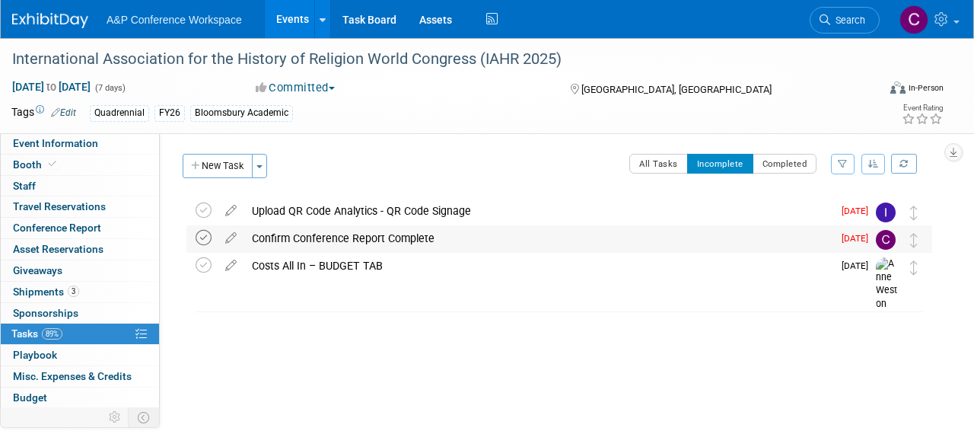
click at [208, 238] on icon at bounding box center [203, 238] width 16 height 16
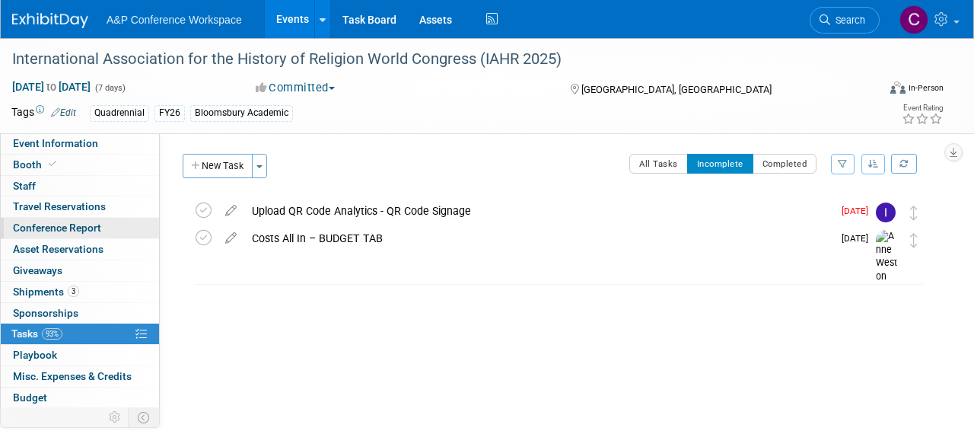
click at [66, 234] on span "Conference Report" at bounding box center [57, 227] width 88 height 12
select select "NO"
select select "YES"
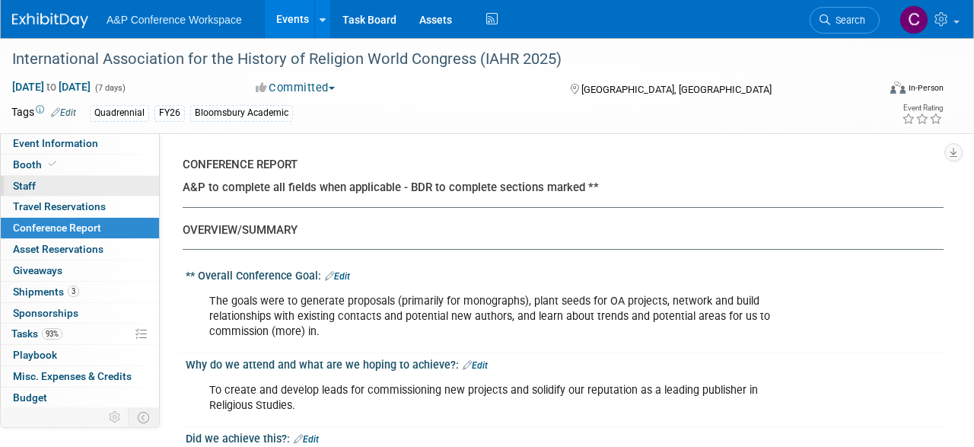
click at [14, 192] on link "0 Staff 0" at bounding box center [80, 186] width 158 height 21
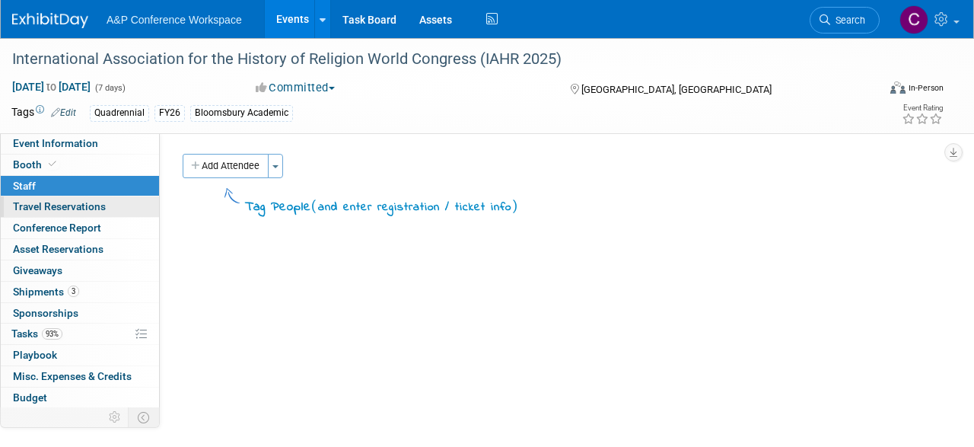
click at [38, 204] on span "Travel Reservations 0" at bounding box center [59, 206] width 93 height 12
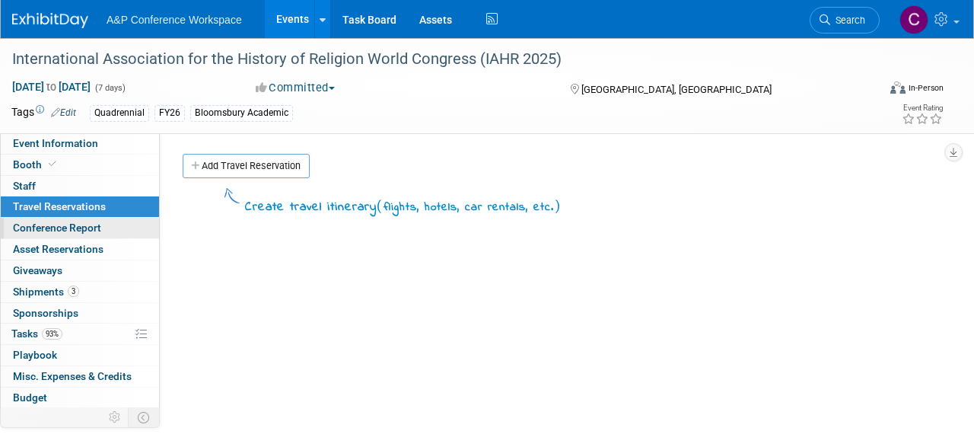
click at [56, 223] on span "Conference Report" at bounding box center [57, 227] width 88 height 12
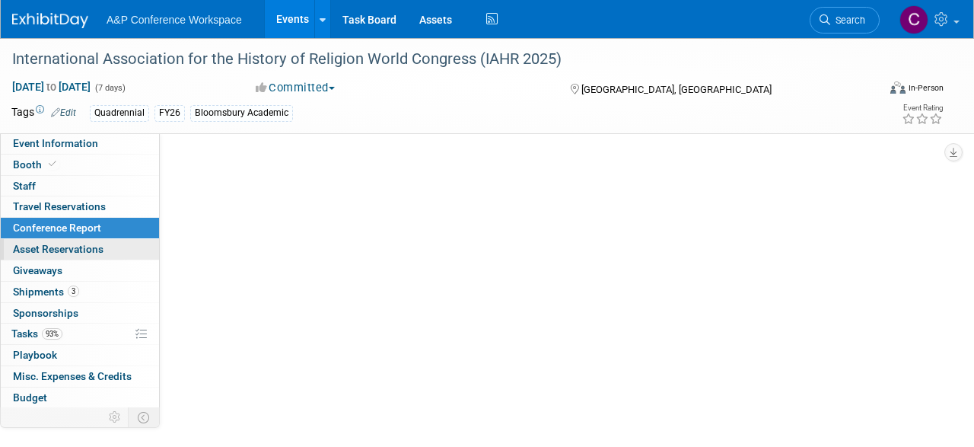
select select "NO"
select select "YES"
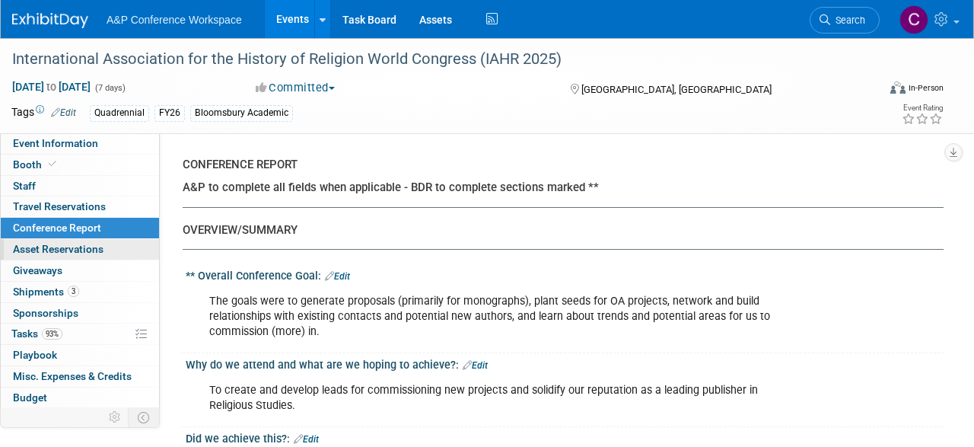
click at [56, 250] on span "Asset Reservations 0" at bounding box center [58, 249] width 91 height 12
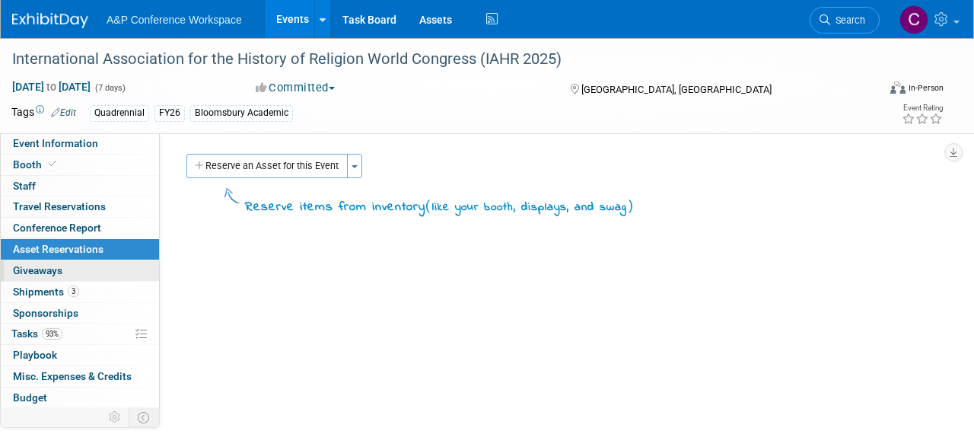
click at [59, 272] on span "Giveaways 0" at bounding box center [37, 270] width 49 height 12
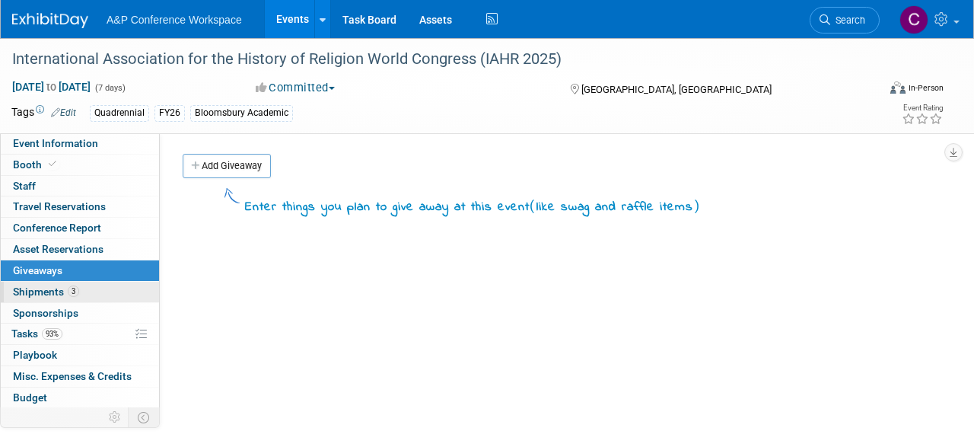
click at [52, 291] on span "Shipments 3" at bounding box center [46, 291] width 66 height 12
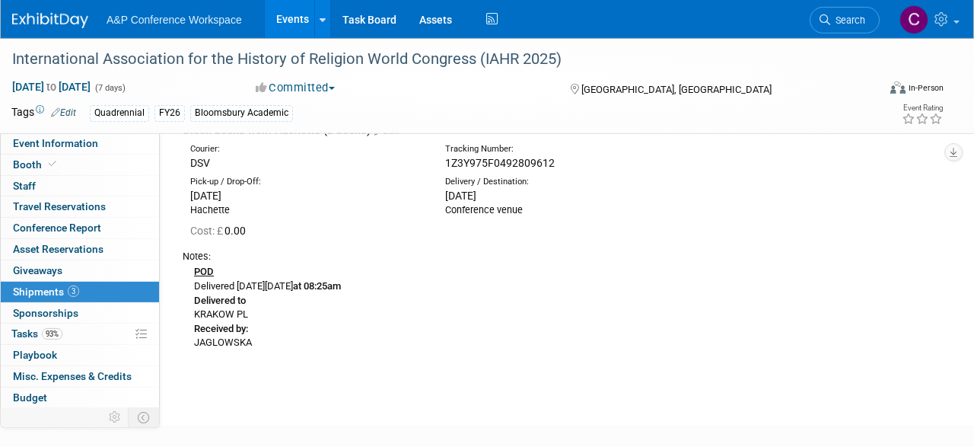
scroll to position [733, 0]
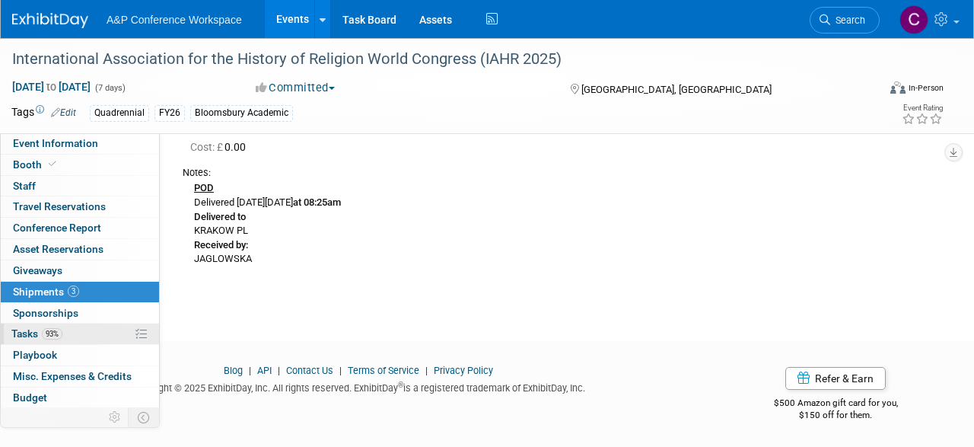
click at [73, 335] on link "93% Tasks 93%" at bounding box center [80, 333] width 158 height 21
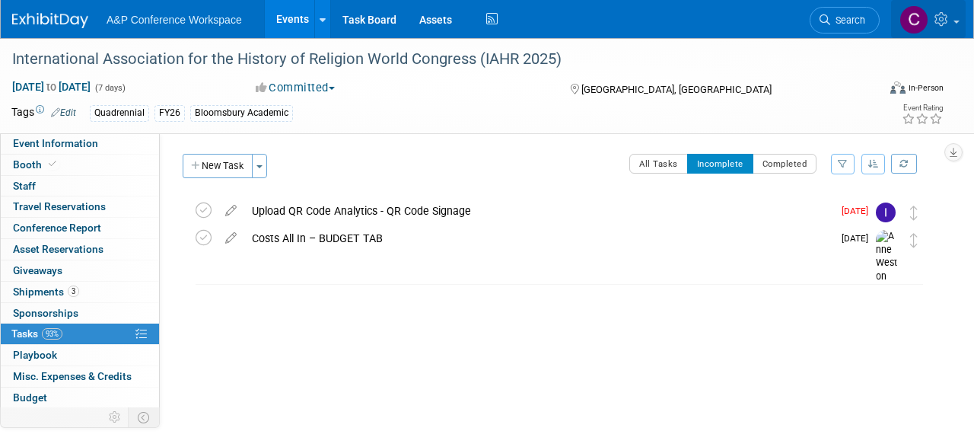
click at [957, 20] on link at bounding box center [928, 19] width 75 height 38
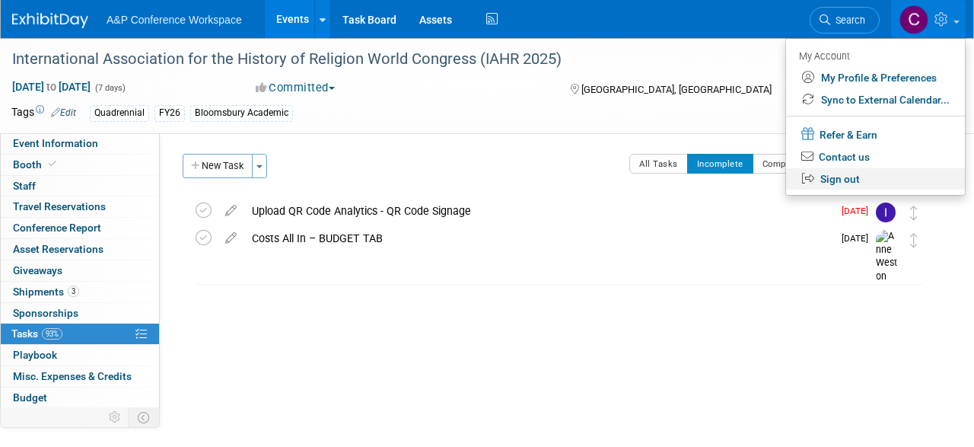
click at [857, 180] on link "Sign out" at bounding box center [875, 179] width 179 height 22
